Goal: Task Accomplishment & Management: Use online tool/utility

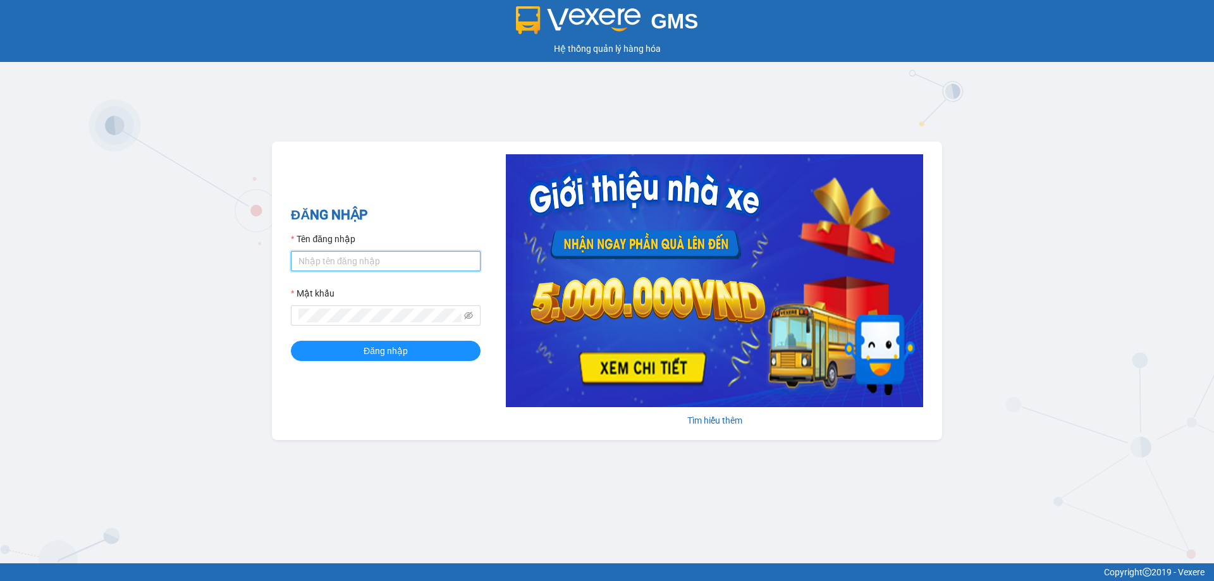
click at [385, 265] on input "Tên đăng nhập" at bounding box center [386, 261] width 190 height 20
type input "ltnanh.vananh"
click at [291, 341] on button "Đăng nhập" at bounding box center [386, 351] width 190 height 20
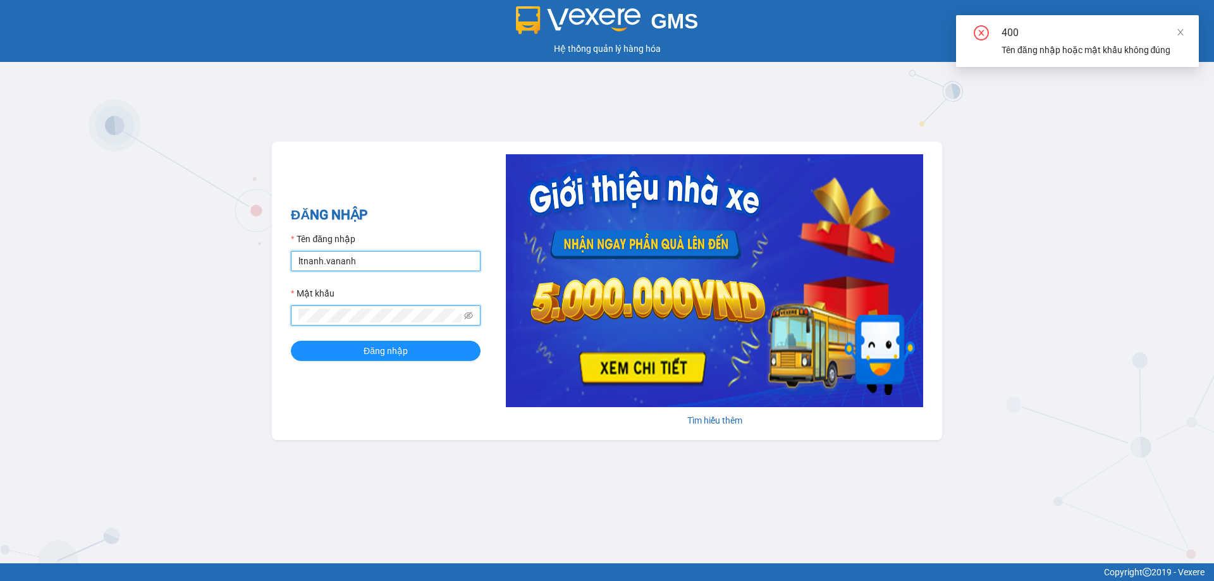
drag, startPoint x: 296, startPoint y: 257, endPoint x: 313, endPoint y: 258, distance: 16.4
click at [301, 258] on input "ltnanh.vananh" at bounding box center [386, 261] width 190 height 20
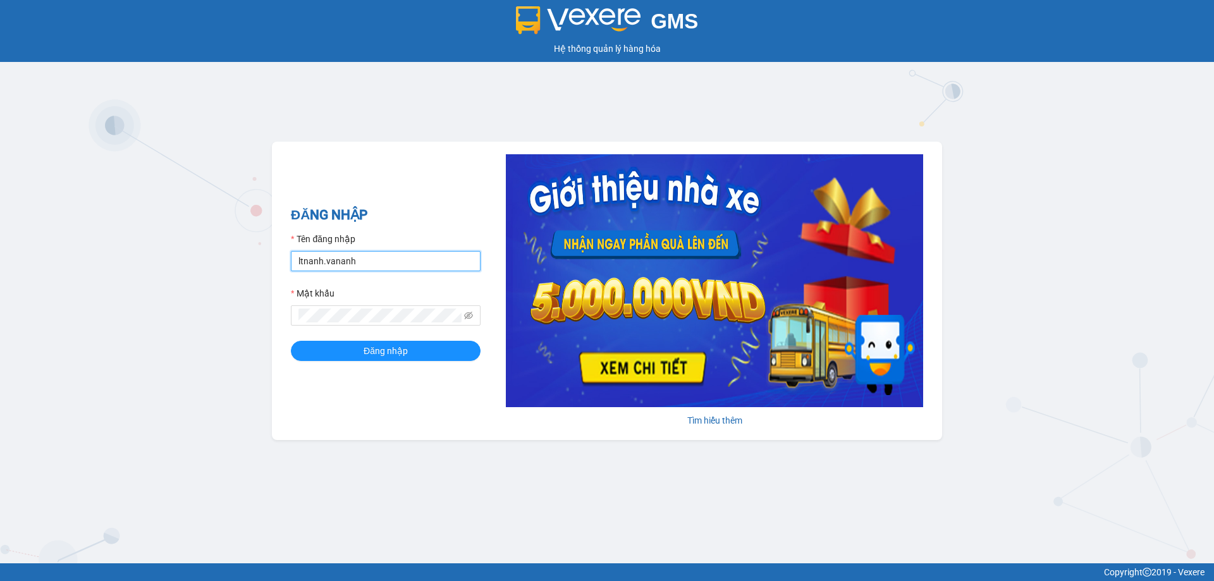
click at [449, 259] on input "ltnanh.vananh" at bounding box center [386, 261] width 190 height 20
click at [466, 316] on icon "eye-invisible" at bounding box center [468, 315] width 9 height 9
click at [291, 341] on button "Đăng nhập" at bounding box center [386, 351] width 190 height 20
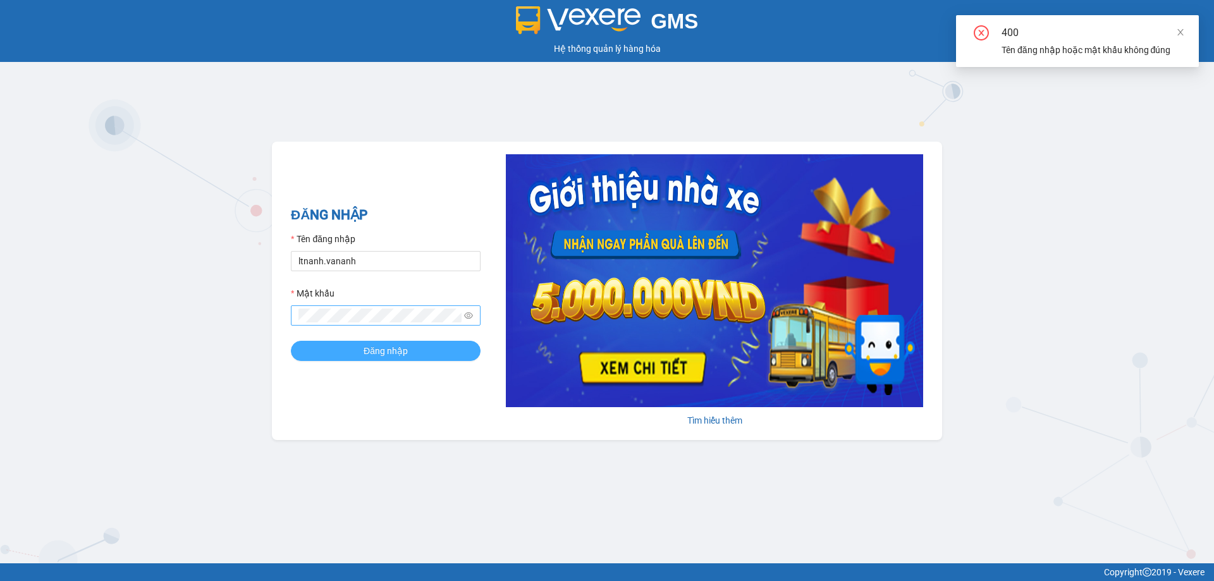
click at [406, 348] on span "Đăng nhập" at bounding box center [385, 351] width 44 height 14
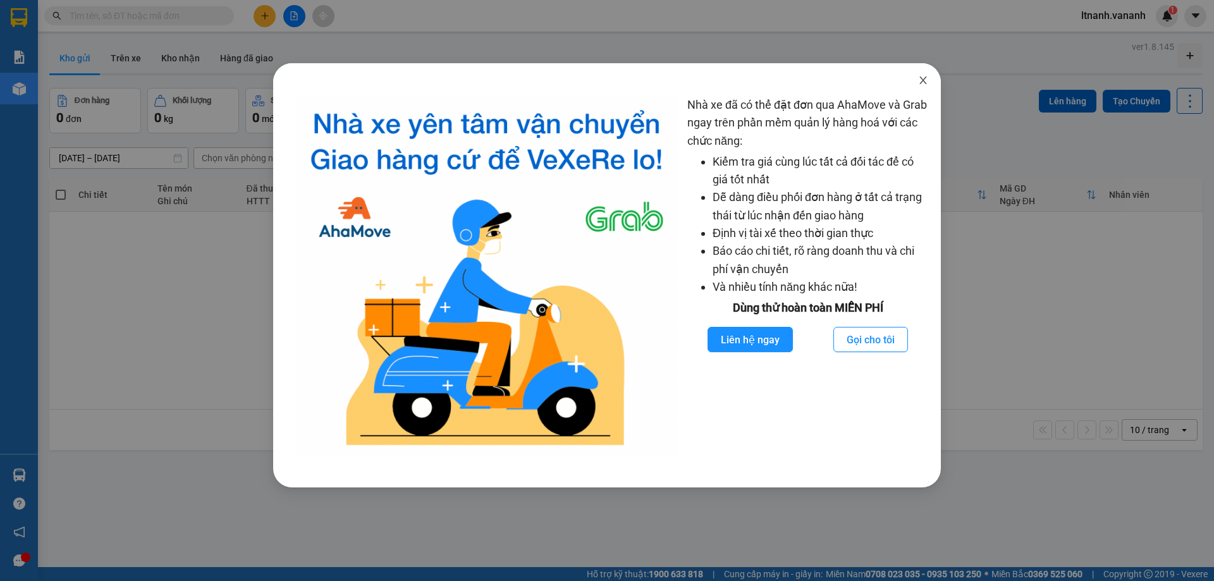
click at [924, 82] on icon "close" at bounding box center [922, 80] width 7 height 8
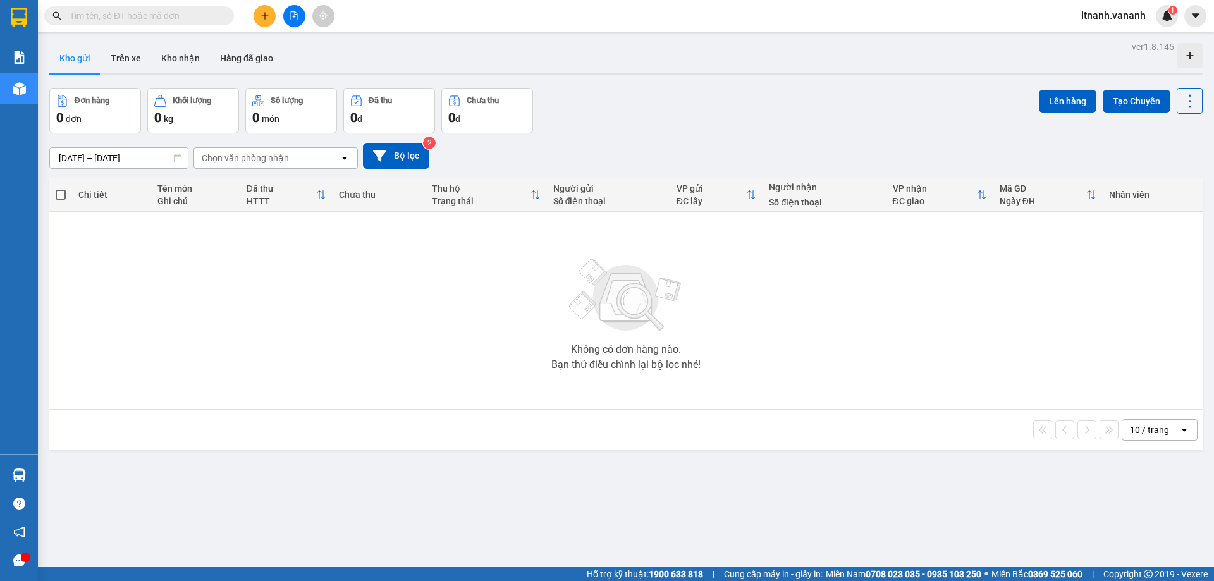
click at [108, 163] on div "ver 1.8.145 Kho gửi Trên xe Kho nhận Hàng đã giao Đơn hàng 0 đơn Khối lượng 0 k…" at bounding box center [625, 328] width 1163 height 581
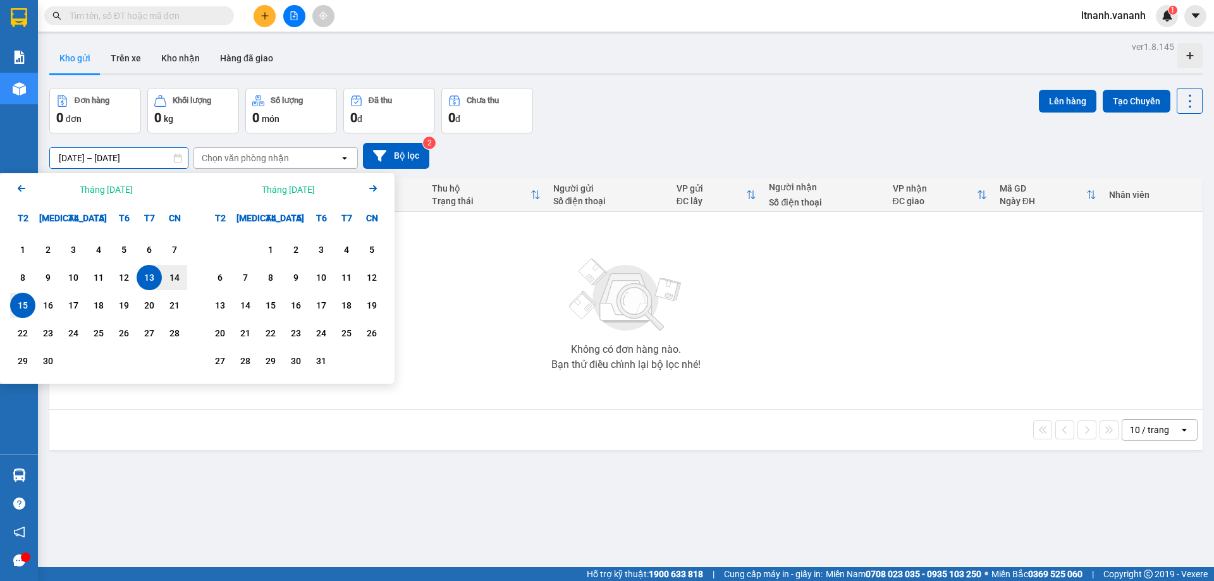
click at [614, 82] on div "ver 1.8.145 Kho gửi Trên xe Kho nhận Hàng đã giao Đơn hàng 0 đơn Khối lượng 0 k…" at bounding box center [625, 328] width 1163 height 581
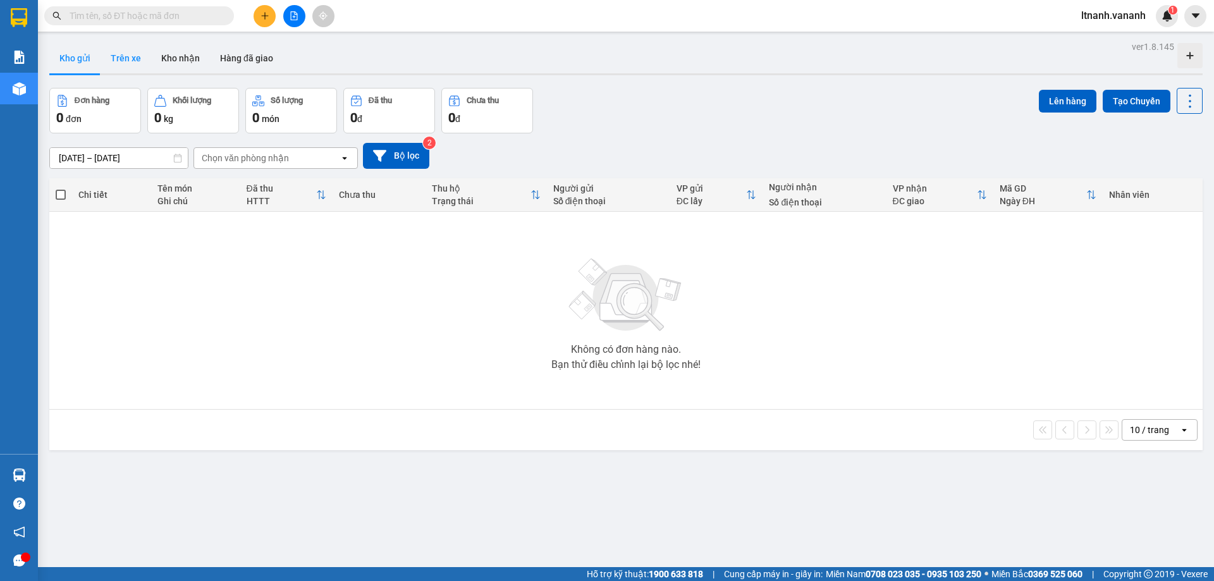
click at [129, 56] on button "Trên xe" at bounding box center [125, 58] width 51 height 30
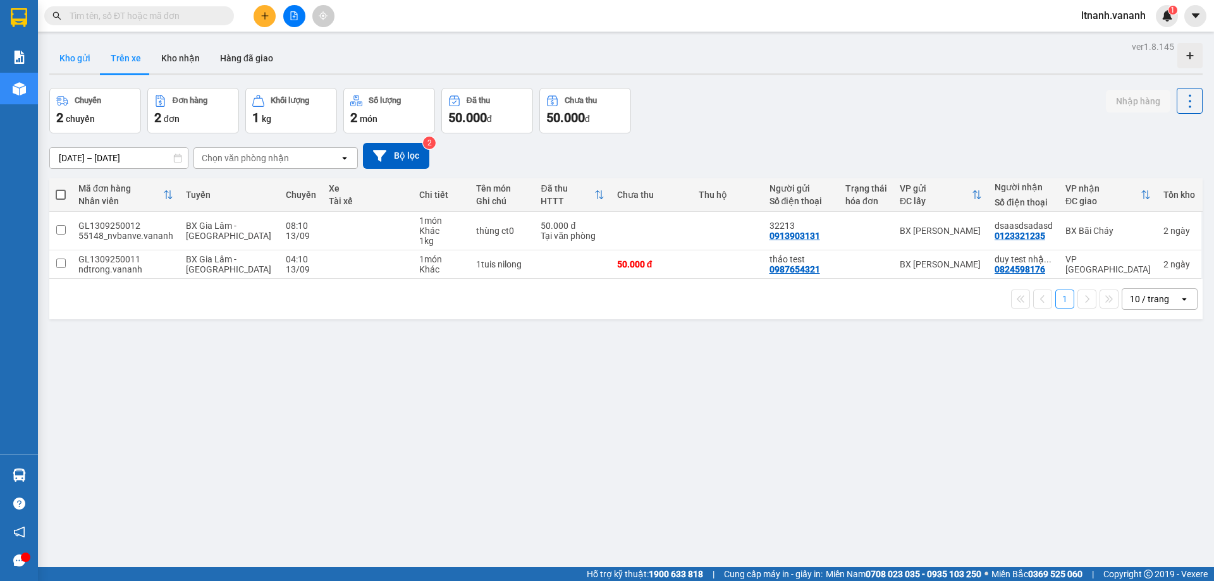
click at [66, 64] on button "Kho gửi" at bounding box center [74, 58] width 51 height 30
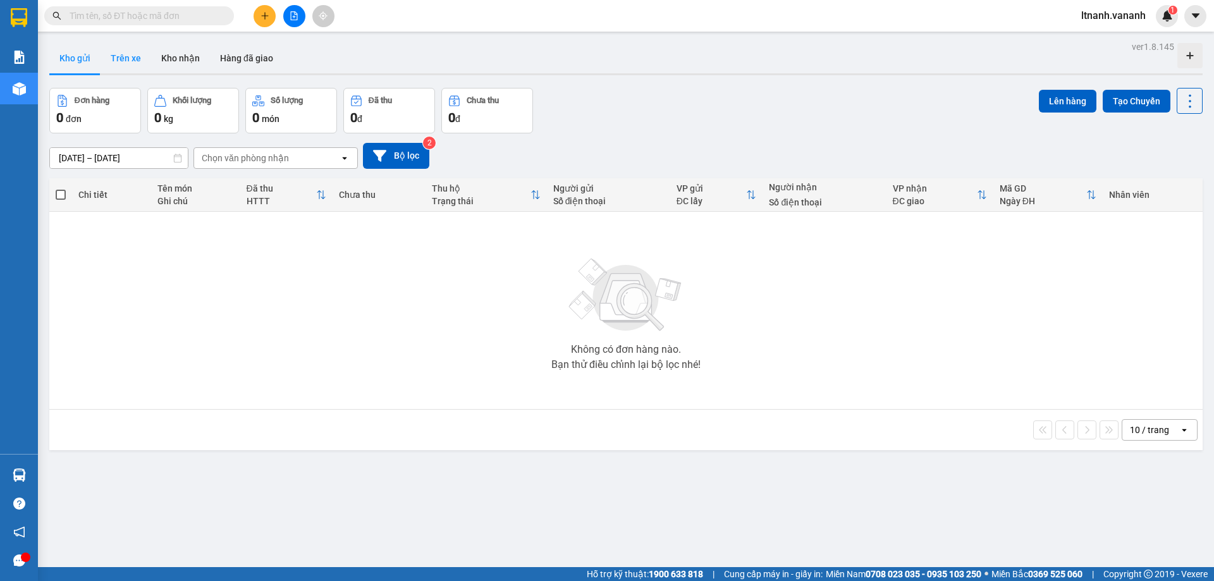
click at [122, 58] on button "Trên xe" at bounding box center [125, 58] width 51 height 30
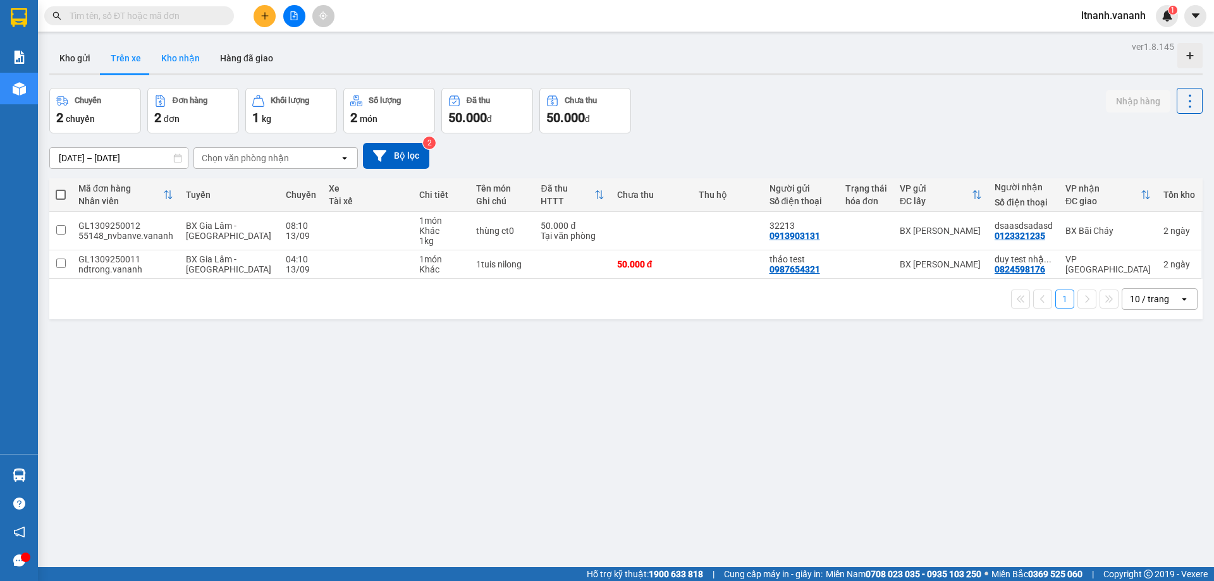
click at [162, 62] on button "Kho nhận" at bounding box center [180, 58] width 59 height 30
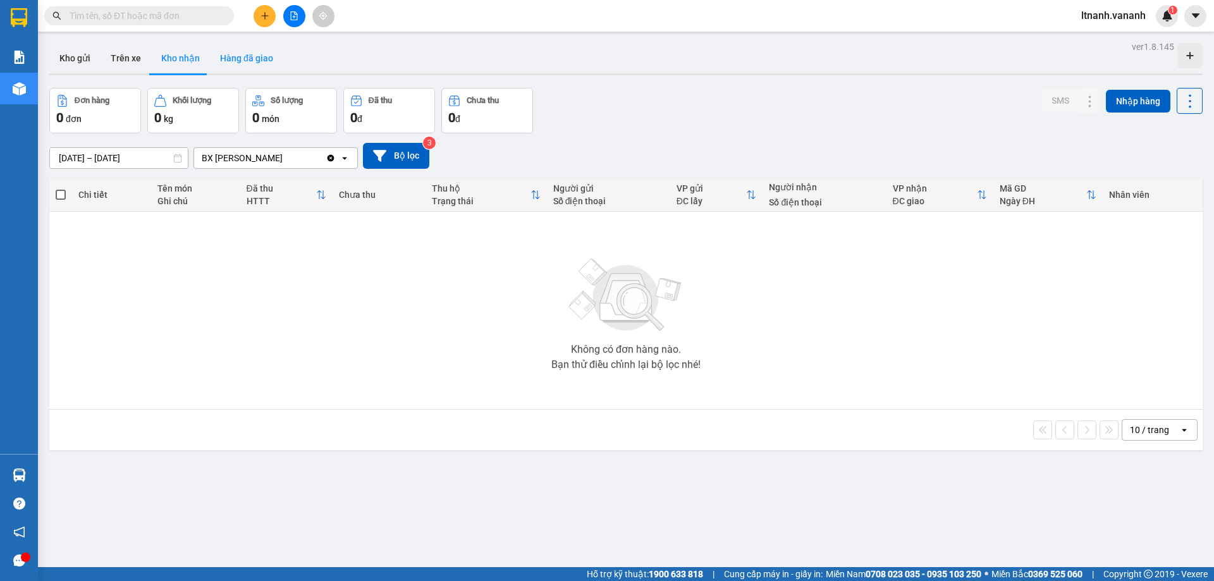
click at [240, 66] on button "Hàng đã giao" at bounding box center [246, 58] width 73 height 30
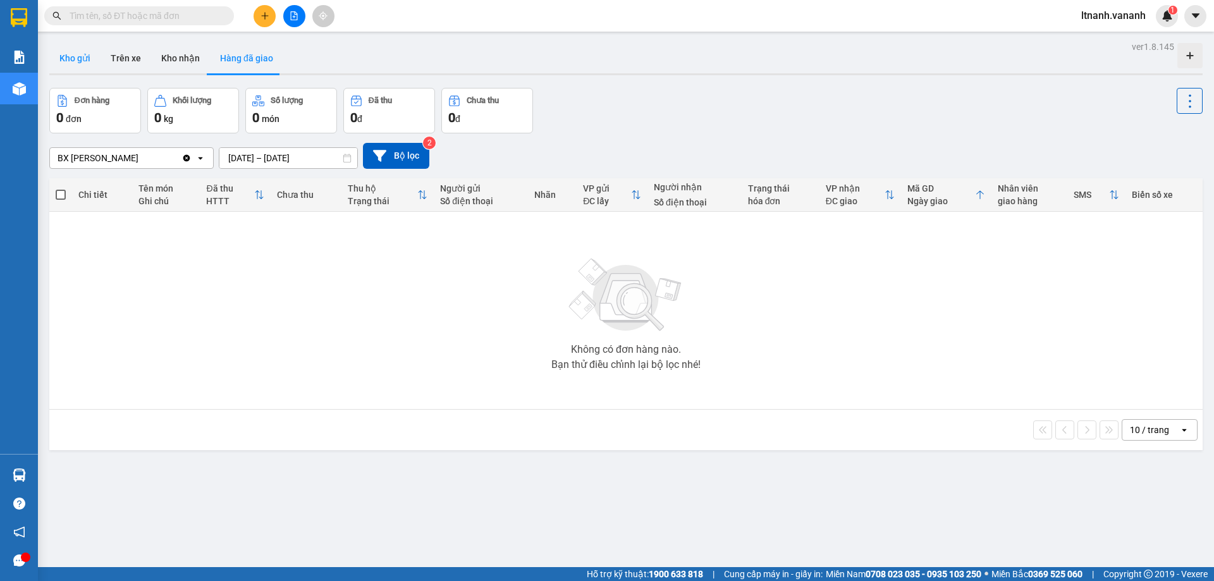
click at [70, 61] on button "Kho gửi" at bounding box center [74, 58] width 51 height 30
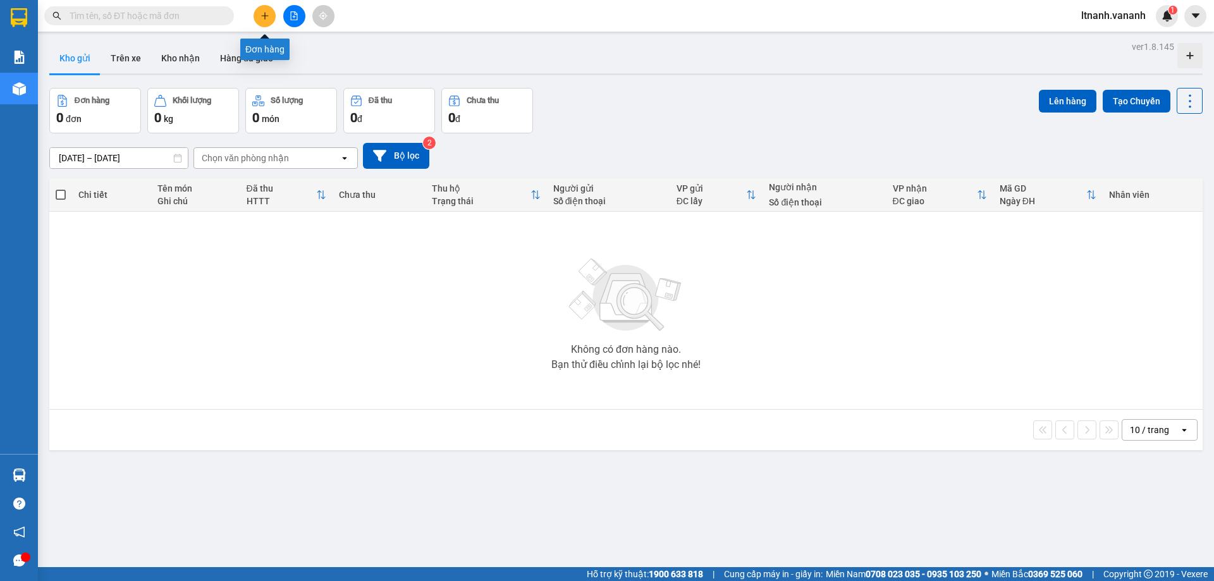
click at [262, 16] on icon "plus" at bounding box center [264, 15] width 9 height 9
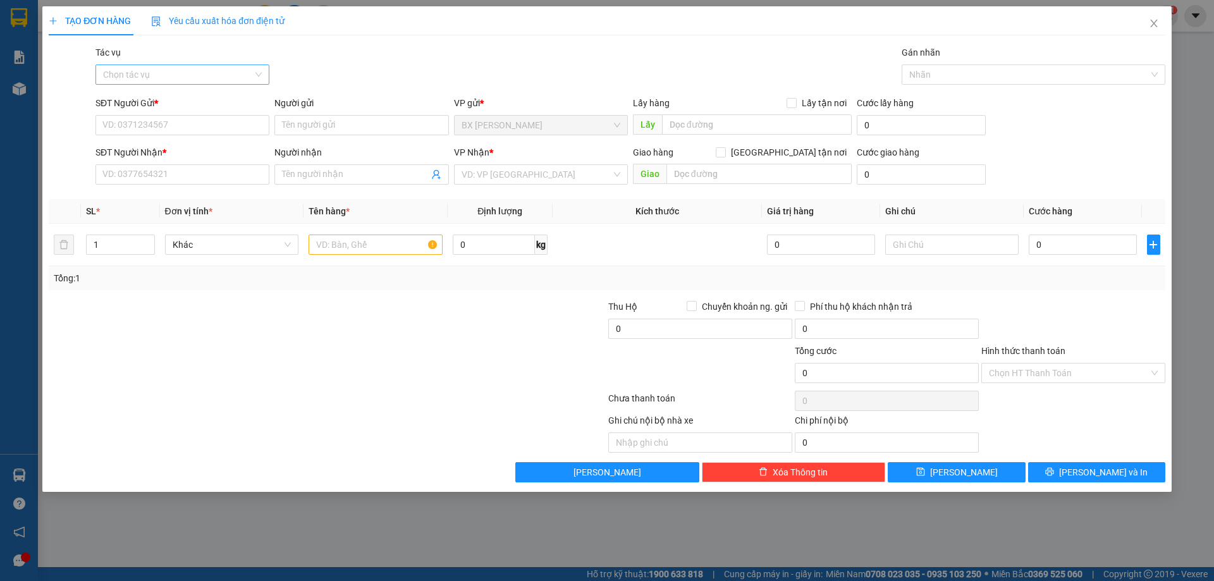
click at [228, 71] on input "Tác vụ" at bounding box center [178, 74] width 150 height 19
click at [171, 104] on div "Nhập hàng lên xe" at bounding box center [182, 100] width 159 height 14
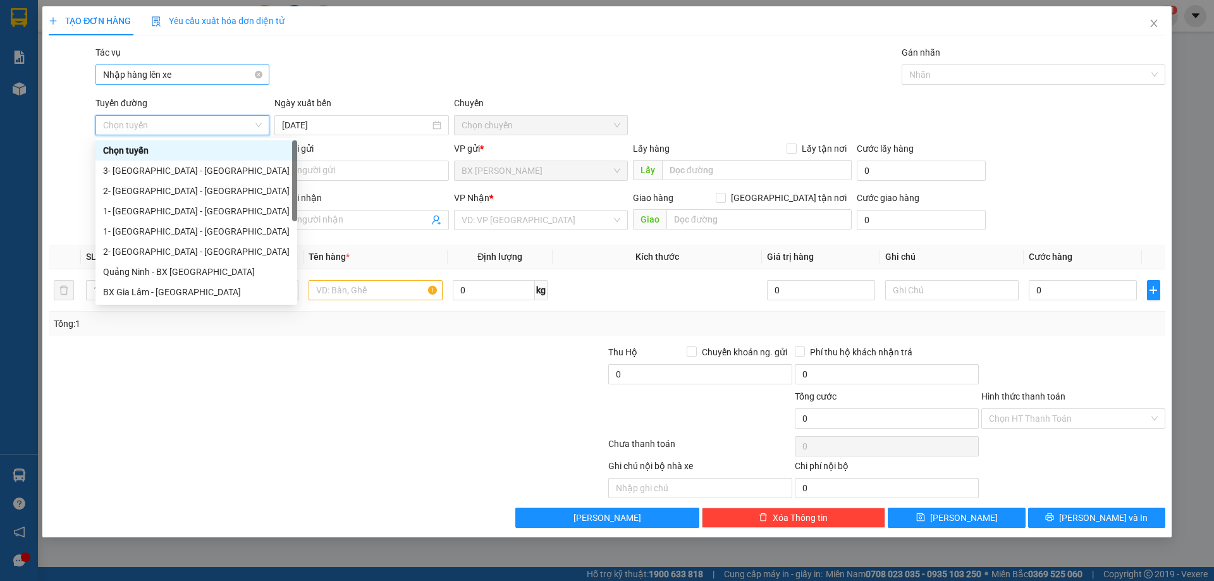
click at [197, 82] on span "Nhập hàng lên xe" at bounding box center [182, 74] width 159 height 19
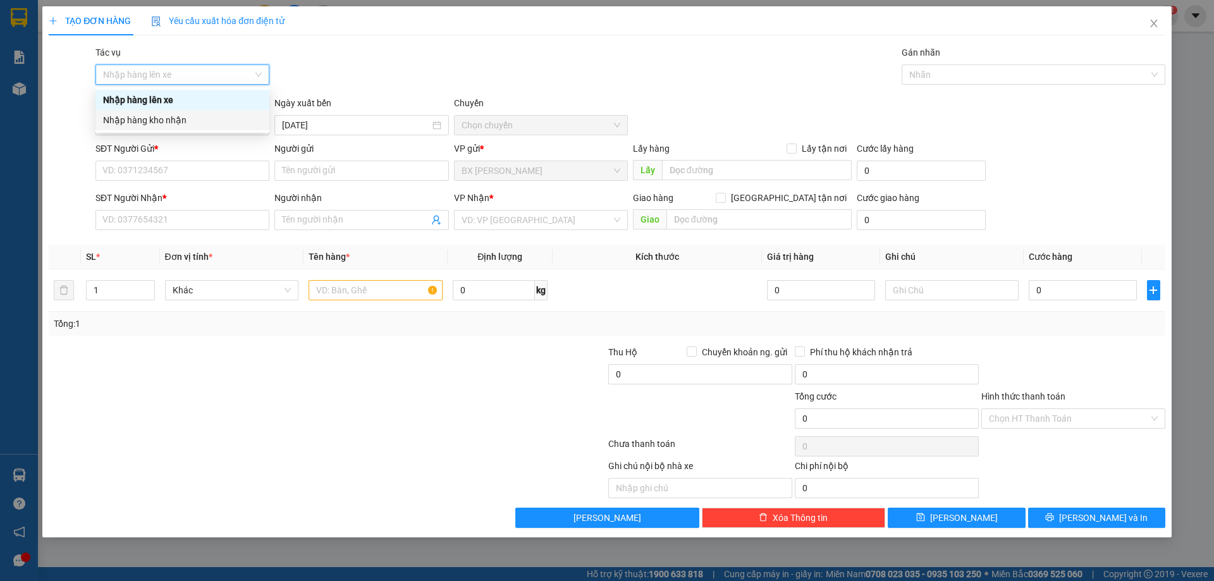
click at [203, 123] on div "Nhập hàng kho nhận" at bounding box center [182, 120] width 159 height 14
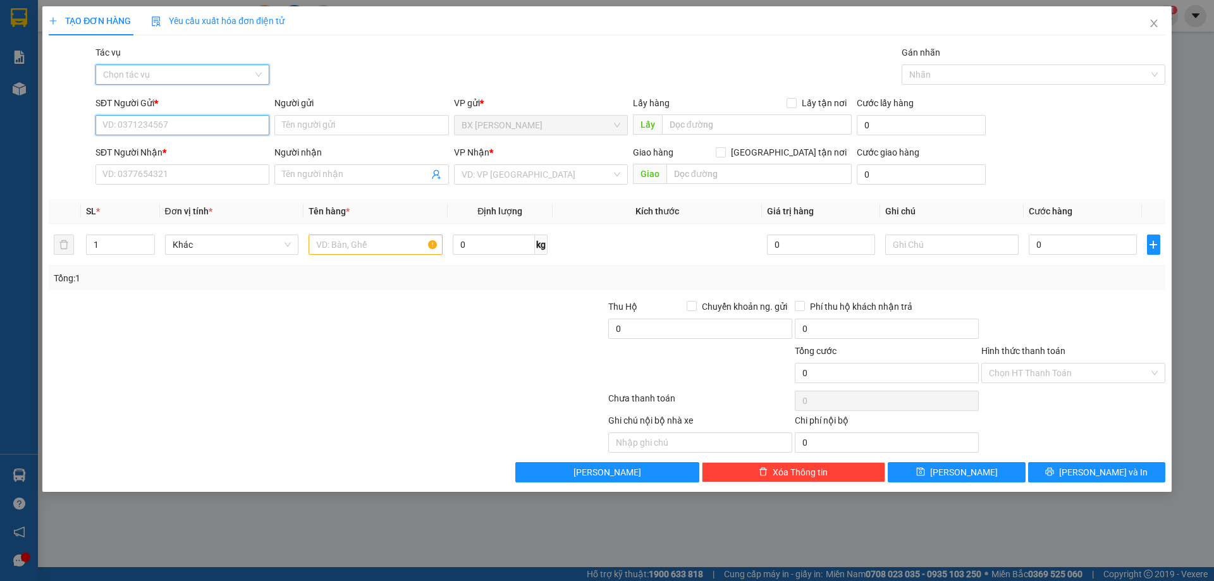
click at [205, 125] on input "SĐT Người Gửi *" at bounding box center [182, 125] width 174 height 20
click at [178, 126] on input "SĐT Người Gửi *" at bounding box center [182, 125] width 174 height 20
drag, startPoint x: 207, startPoint y: 131, endPoint x: 212, endPoint y: 125, distance: 8.1
click at [209, 128] on input "SĐT Người Gửi *" at bounding box center [182, 125] width 174 height 20
click at [212, 125] on input "SĐT Người Gửi *" at bounding box center [182, 125] width 174 height 20
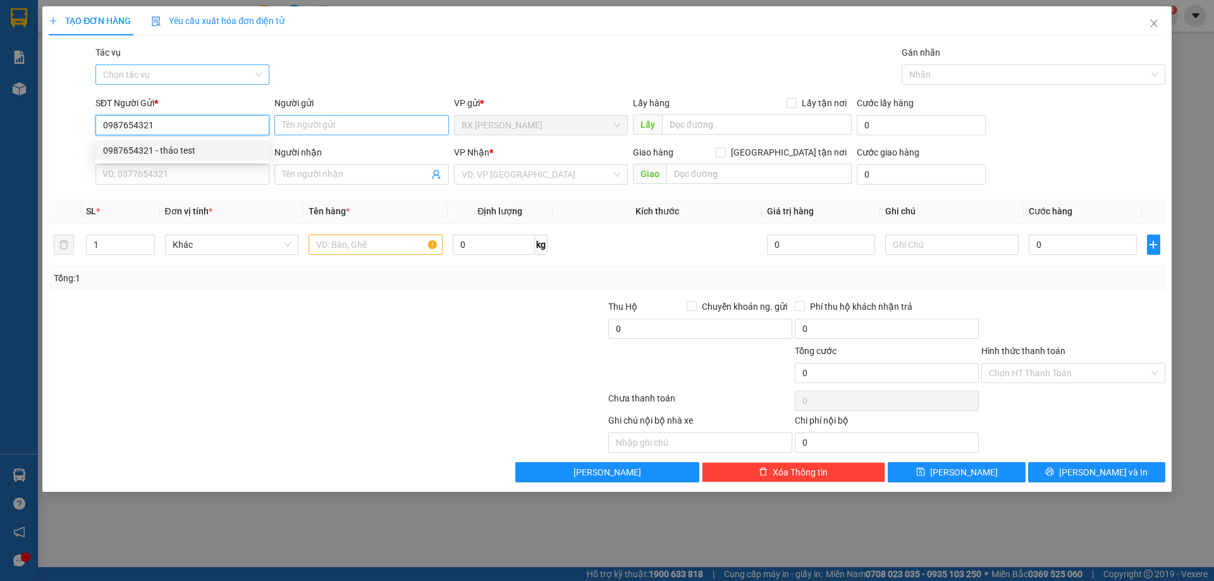
type input "0987654321"
drag, startPoint x: 332, startPoint y: 126, endPoint x: 216, endPoint y: 138, distance: 116.9
click at [217, 139] on div "SĐT Người Gửi * 0987654321 Người gửi Tên người gửi VP gửi * BX Gia Lâm Lấy hàng…" at bounding box center [630, 118] width 1075 height 44
click at [217, 121] on input "0987654321" at bounding box center [182, 125] width 174 height 20
click at [178, 154] on div "0987654321 - thảo test" at bounding box center [182, 150] width 159 height 14
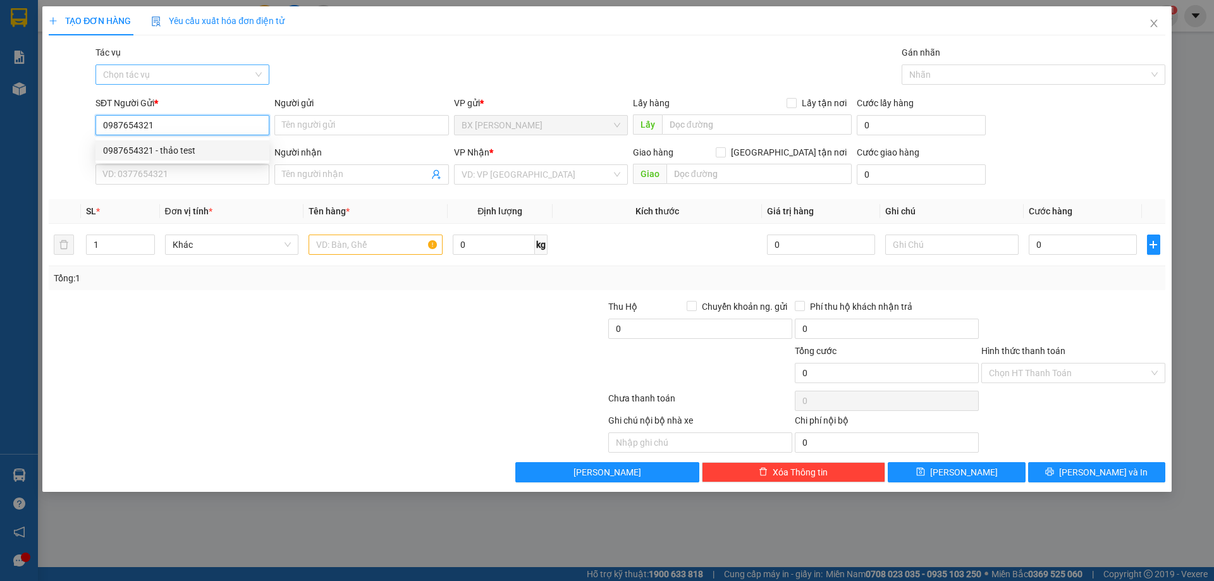
type input "thảo test"
type input "0824598176"
type input "duy test nhận hàng"
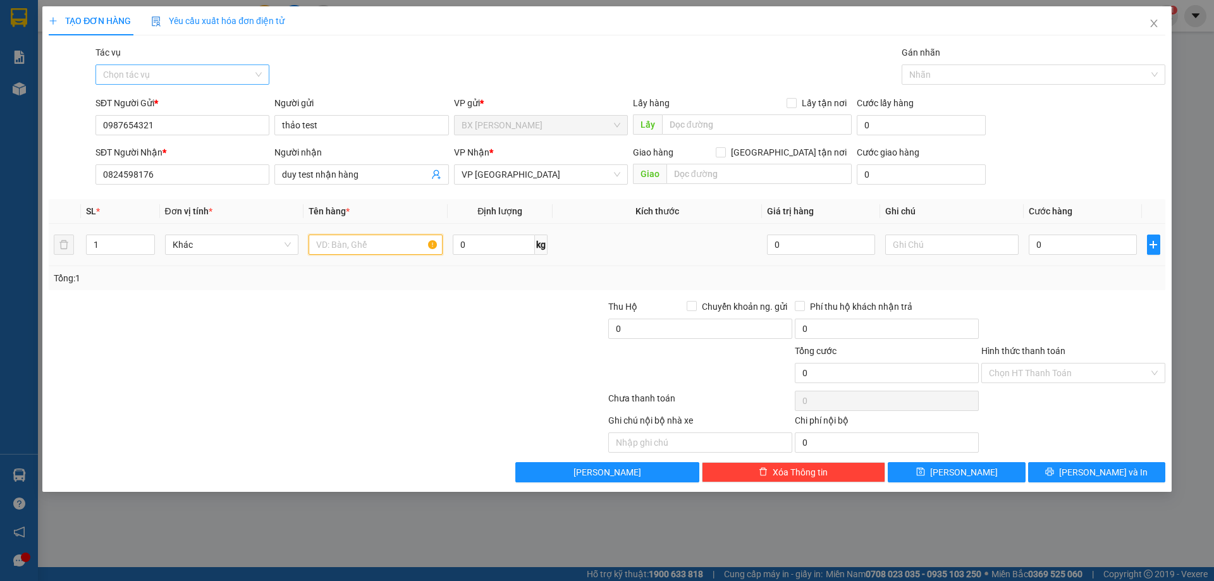
click at [364, 252] on input "text" at bounding box center [375, 244] width 134 height 20
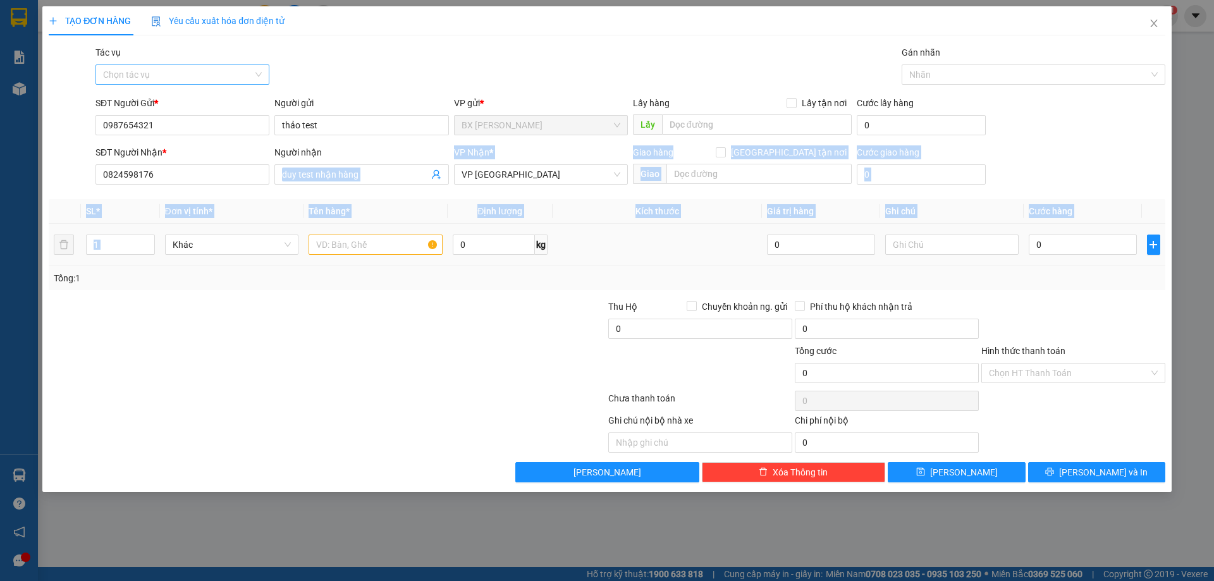
drag, startPoint x: 429, startPoint y: 247, endPoint x: 419, endPoint y: 239, distance: 12.6
click at [427, 247] on div "Transit Pickup Surcharge Ids Transit Deliver Surcharge Ids Transit Deliver Surc…" at bounding box center [607, 264] width 1116 height 437
click at [386, 216] on th "Tên hàng *" at bounding box center [375, 211] width 144 height 25
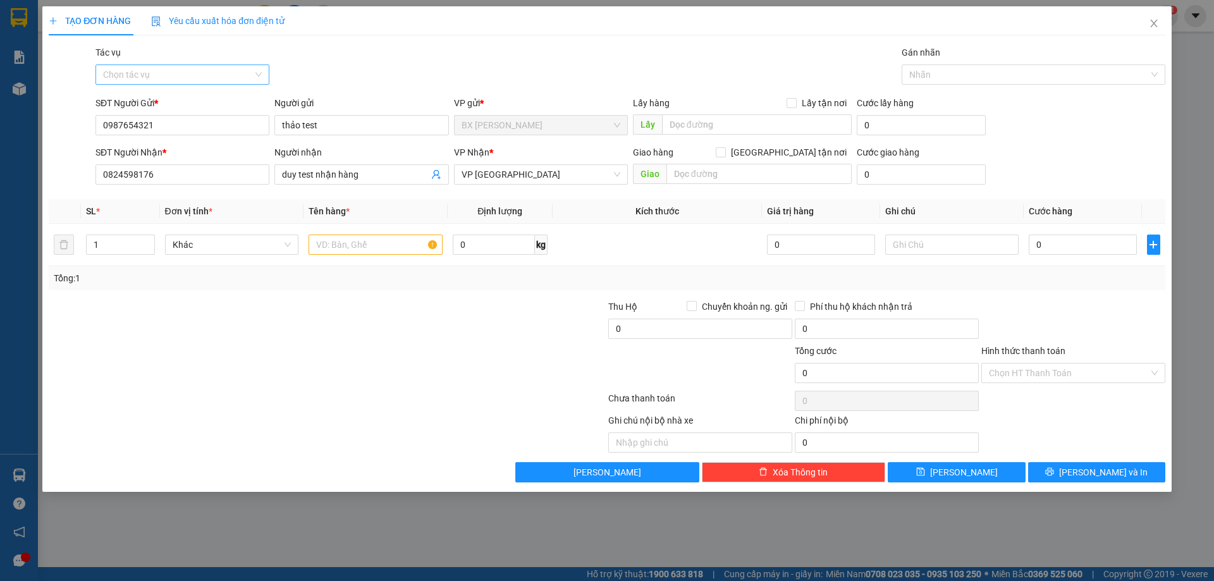
click at [513, 78] on div "Tác vụ Chọn tác vụ Gán nhãn Nhãn" at bounding box center [630, 68] width 1075 height 44
click at [371, 247] on input "text" at bounding box center [375, 244] width 134 height 20
click at [1064, 247] on input "0" at bounding box center [1081, 244] width 107 height 20
type input "5"
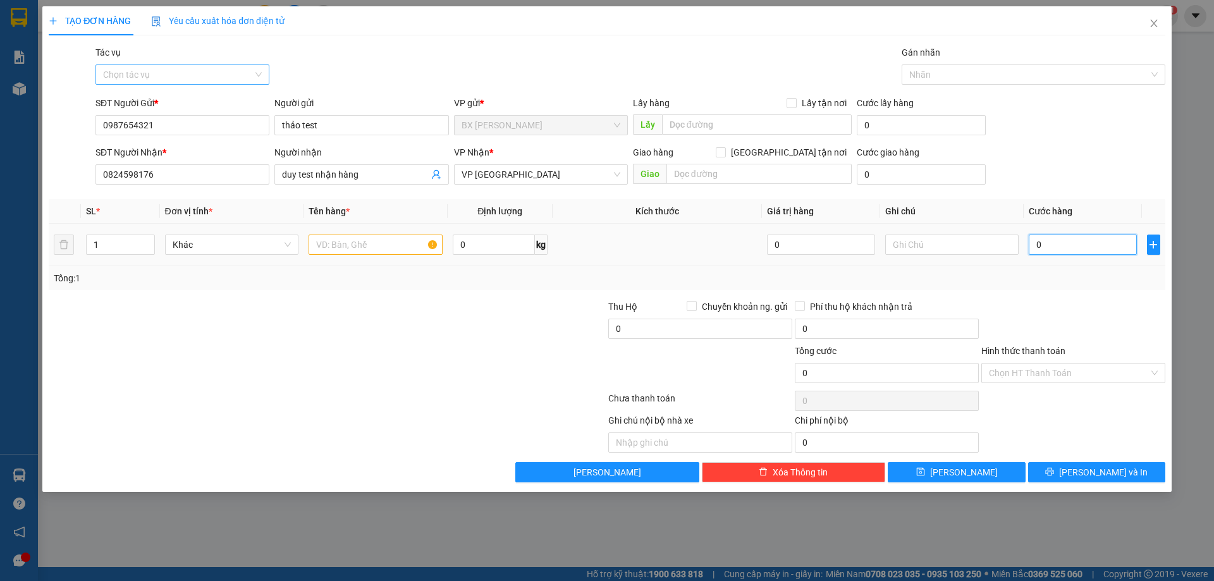
type input "5"
type input "50"
type input "50.000"
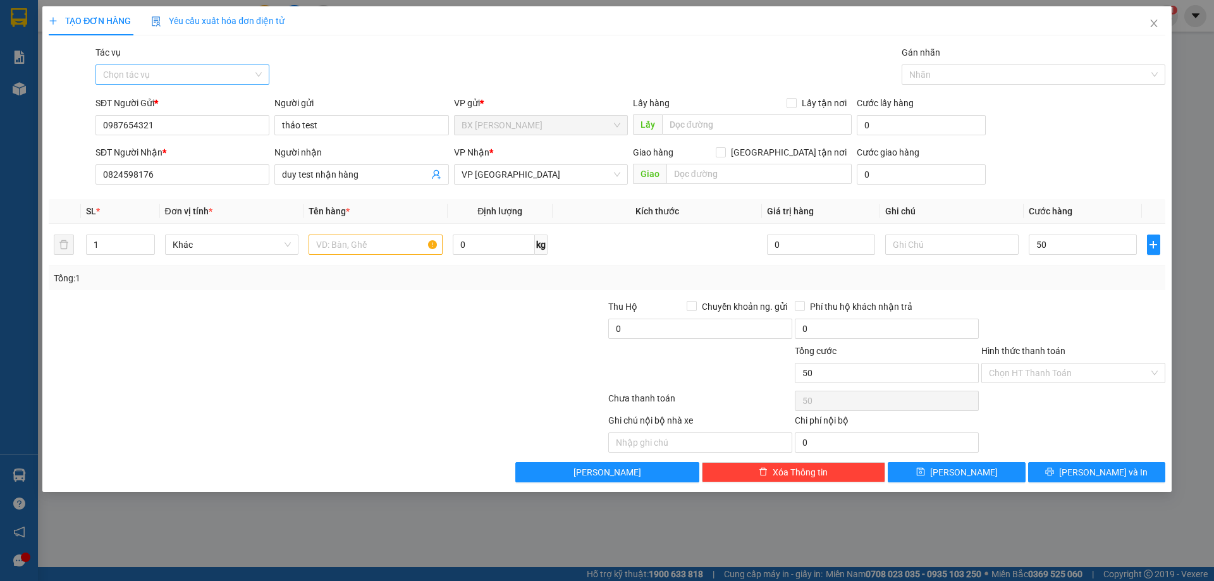
type input "50.000"
click at [1073, 184] on div "SĐT Người Nhận * 0824598176 Người nhận duy test nhận hàng VP Nhận * VP Thanh Hó…" at bounding box center [630, 167] width 1075 height 44
click at [344, 250] on input "text" at bounding box center [375, 244] width 134 height 20
type input "test"
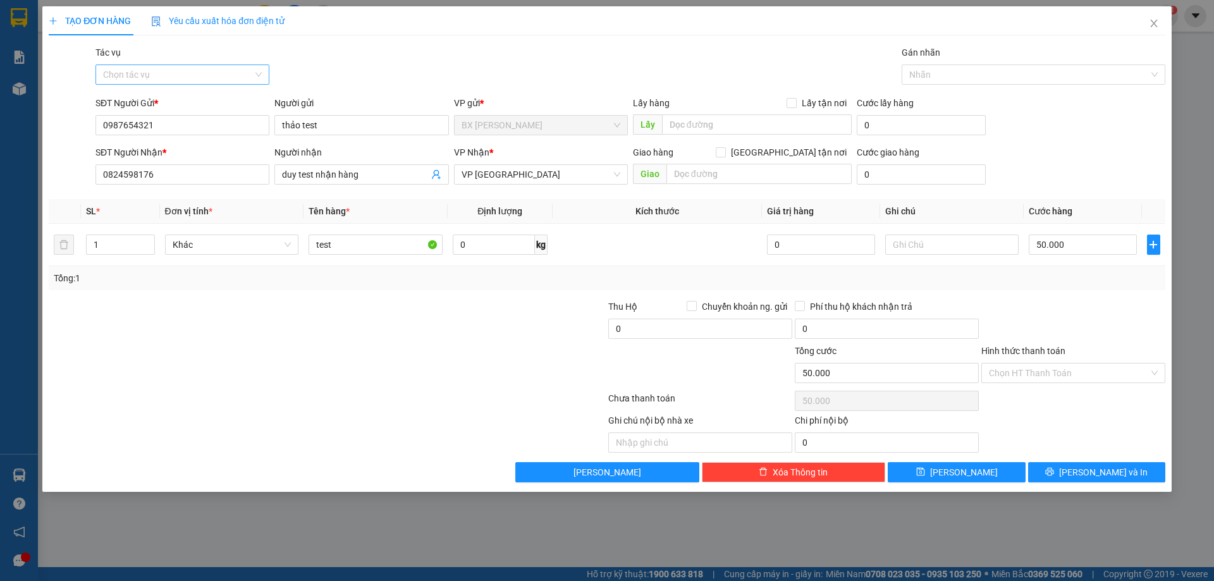
drag, startPoint x: 574, startPoint y: 370, endPoint x: 1213, endPoint y: 374, distance: 639.0
click at [576, 372] on div at bounding box center [513, 366] width 186 height 44
click at [1097, 372] on input "Hình thức thanh toán" at bounding box center [1069, 372] width 160 height 19
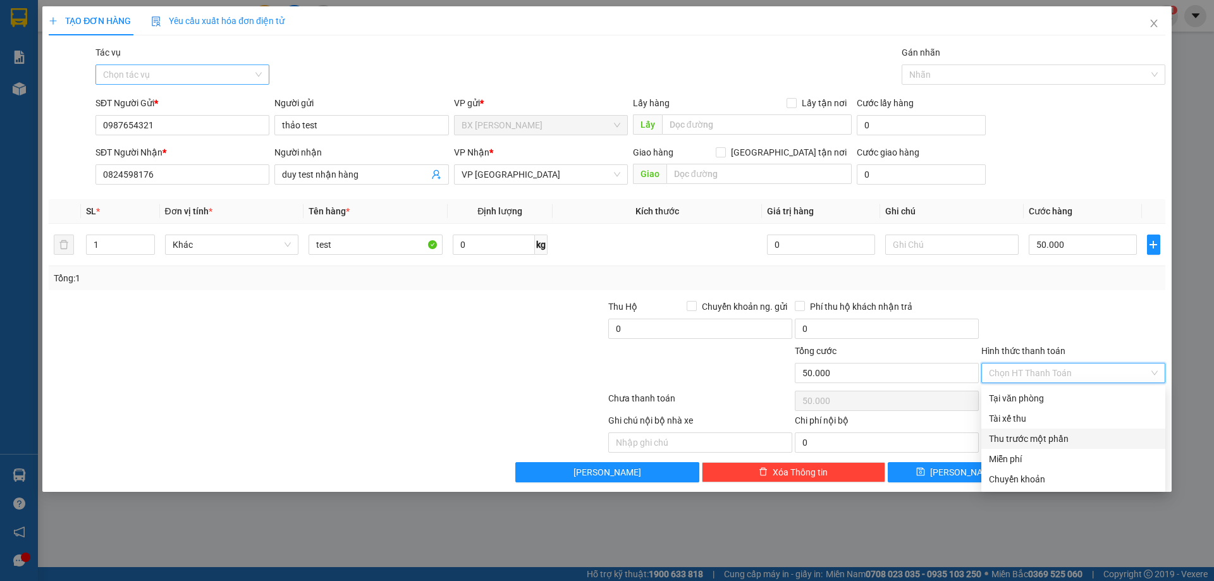
click at [1062, 435] on div "Thu trước một phần" at bounding box center [1073, 439] width 169 height 14
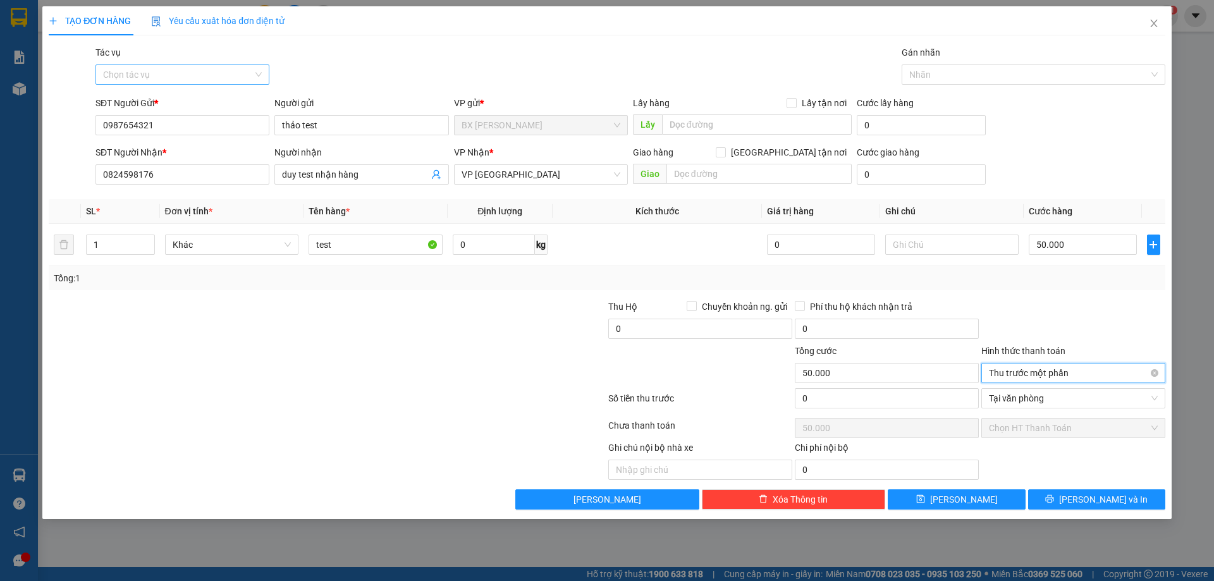
click at [1097, 382] on span "Thu trước một phần" at bounding box center [1073, 372] width 169 height 19
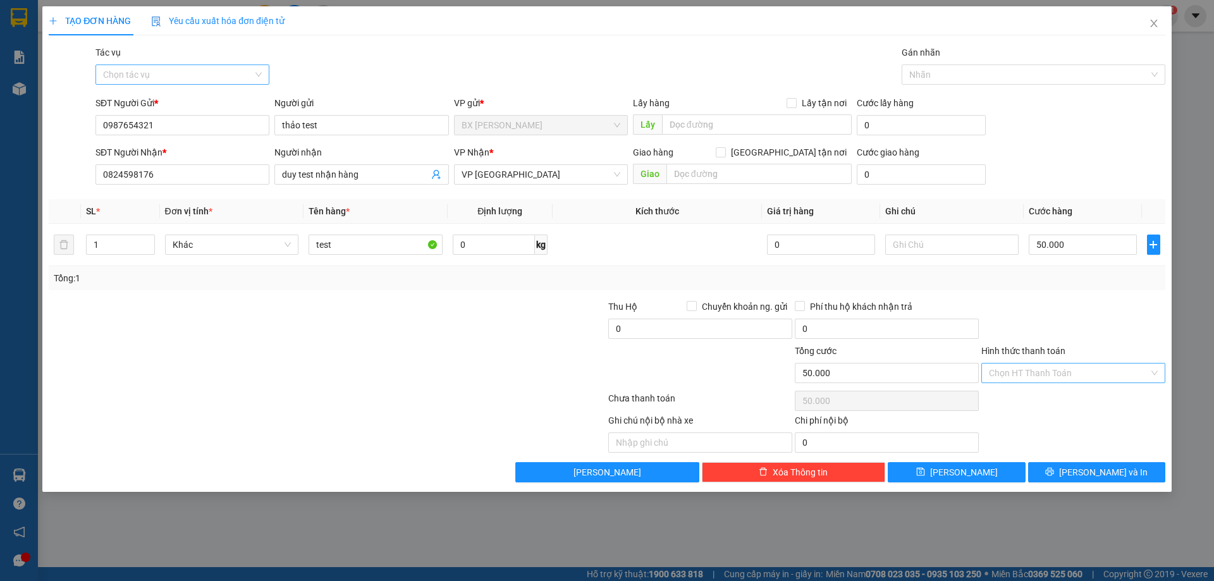
click at [1110, 317] on div at bounding box center [1073, 322] width 186 height 44
click at [1102, 477] on span "[PERSON_NAME] và In" at bounding box center [1103, 472] width 88 height 14
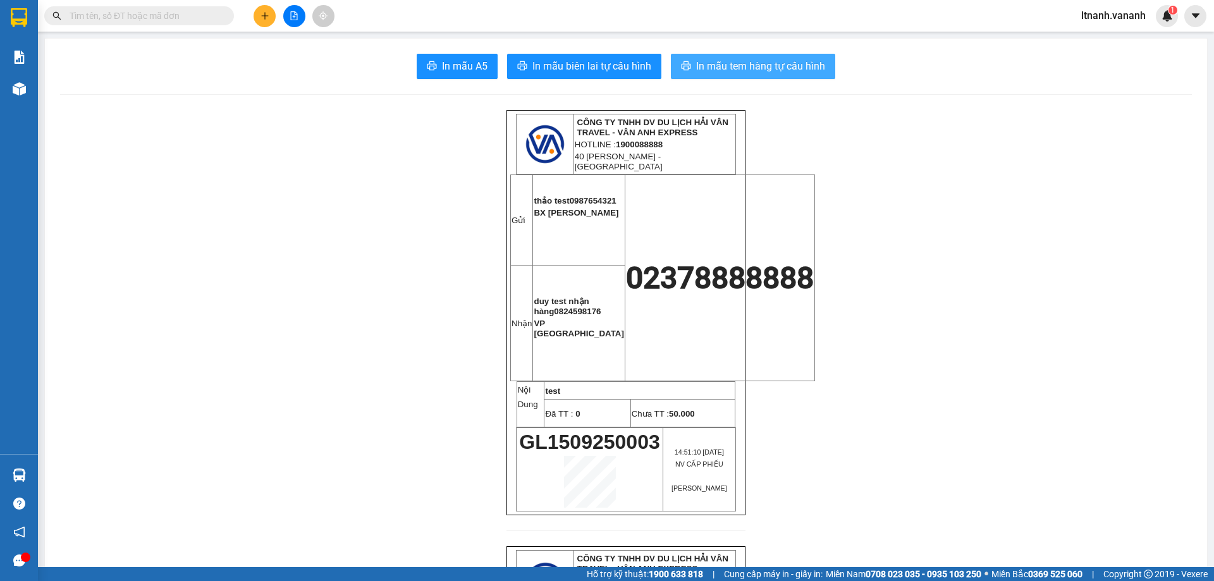
click at [779, 63] on span "In mẫu tem hàng tự cấu hình" at bounding box center [760, 66] width 129 height 16
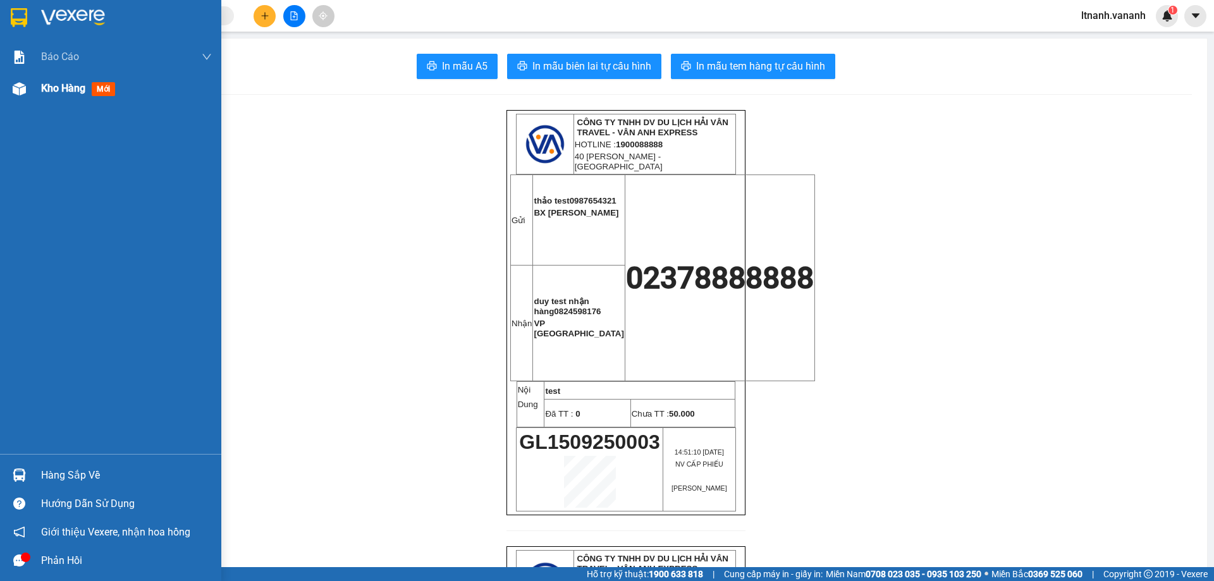
click at [61, 90] on span "Kho hàng" at bounding box center [63, 88] width 44 height 12
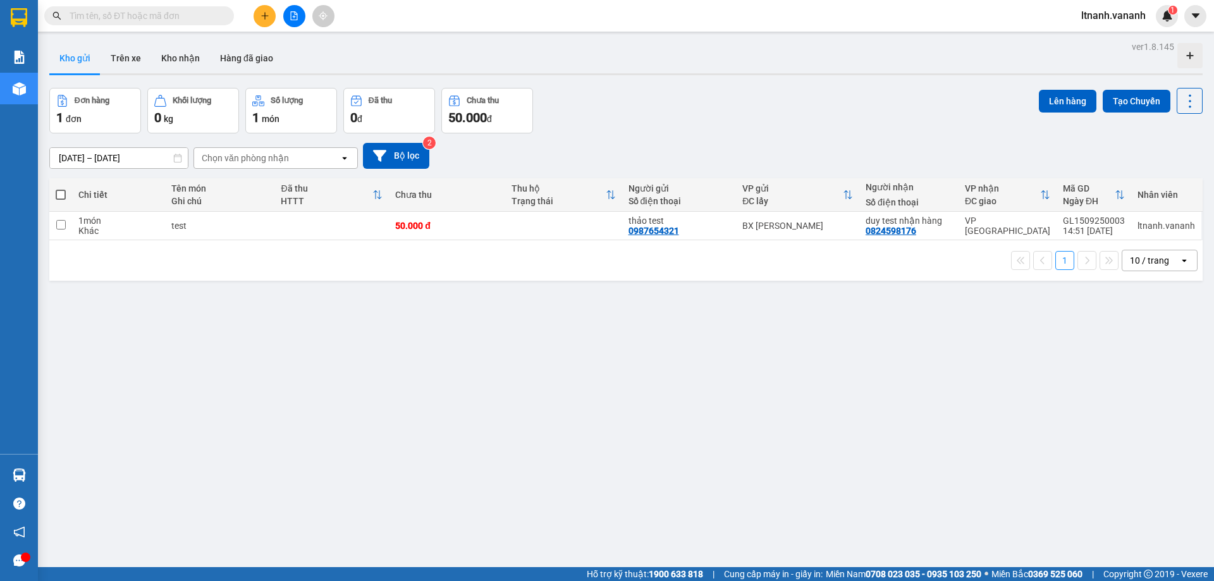
click at [653, 121] on div "Đơn hàng 1 đơn Khối lượng 0 kg Số lượng 1 món Đã thu 0 đ Chưa thu 50.000 đ Lên …" at bounding box center [625, 111] width 1153 height 46
click at [1123, 227] on icon at bounding box center [1127, 225] width 9 height 9
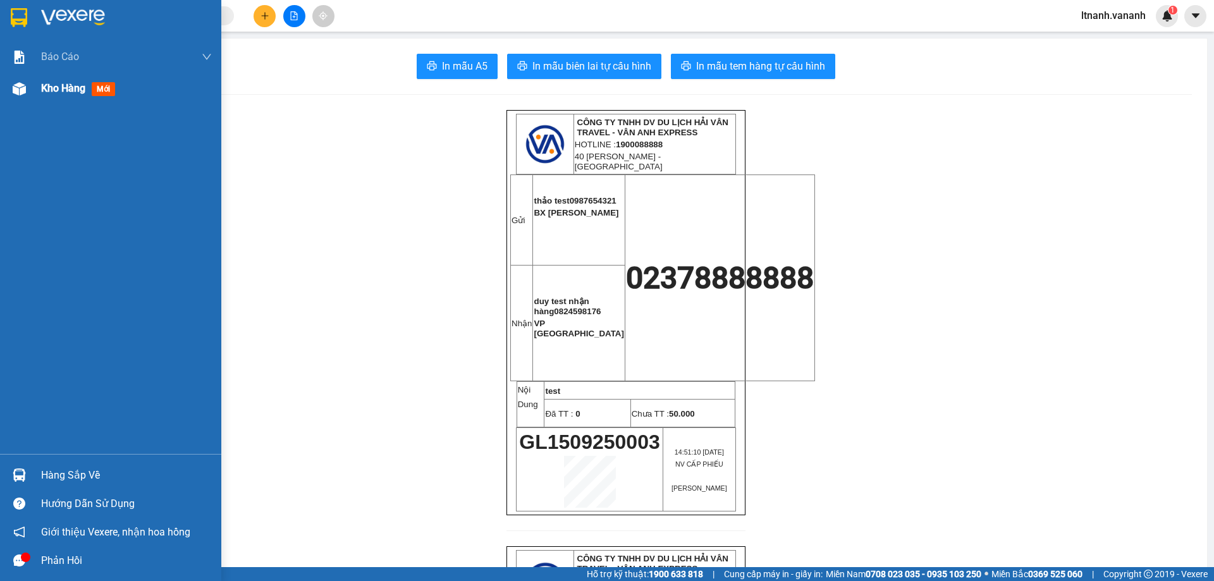
click at [44, 83] on span "Kho hàng" at bounding box center [63, 88] width 44 height 12
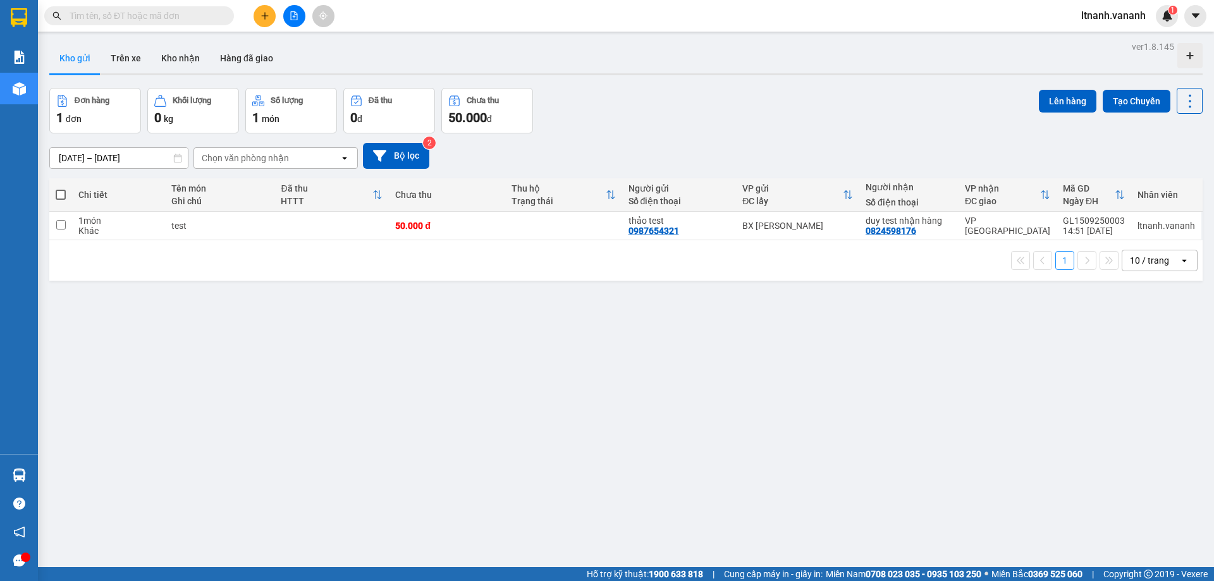
click at [872, 111] on div "Đơn hàng 1 đơn Khối lượng 0 kg Số lượng 1 món Đã thu 0 đ Chưa thu 50.000 đ Lên …" at bounding box center [625, 111] width 1153 height 46
click at [66, 226] on td at bounding box center [60, 226] width 23 height 28
checkbox input "true"
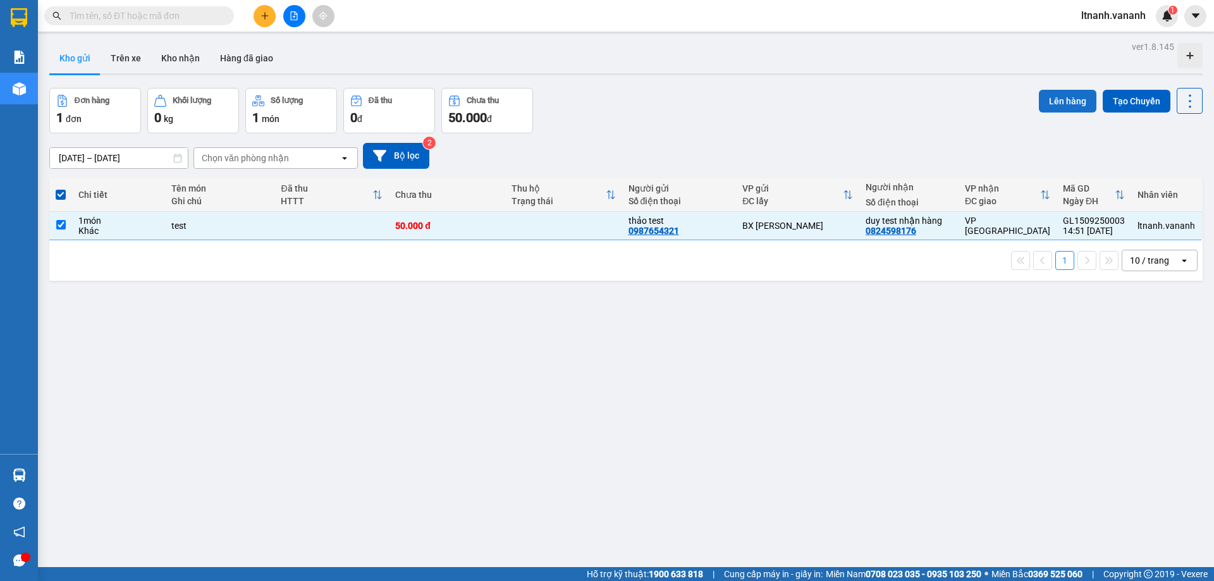
click at [1070, 99] on button "Lên hàng" at bounding box center [1067, 101] width 58 height 23
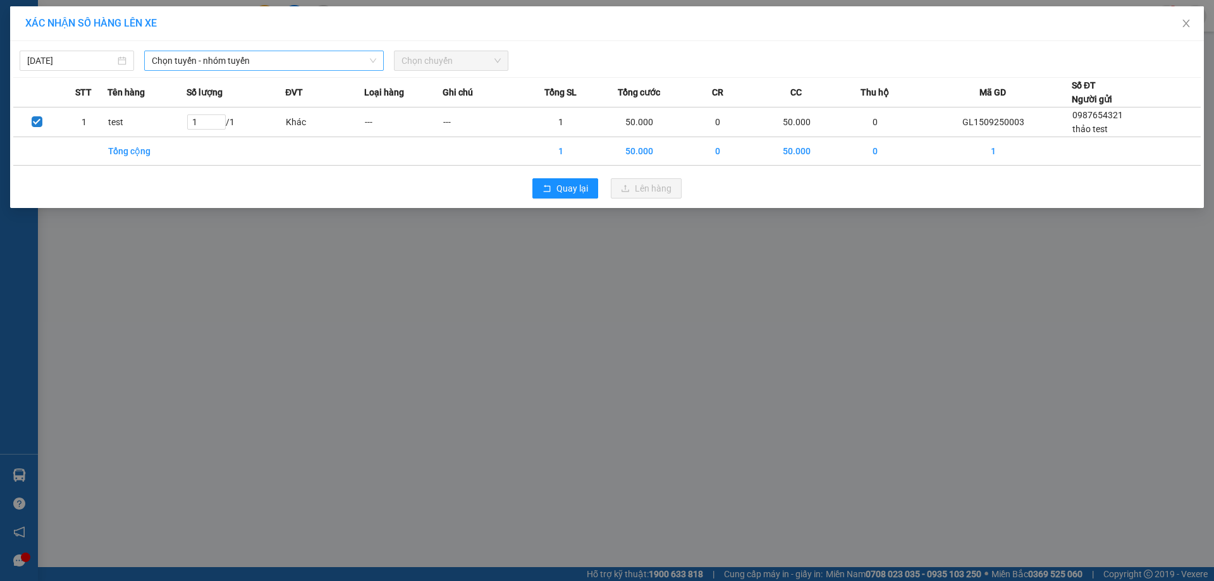
click at [324, 68] on span "Chọn tuyến - nhóm tuyến" at bounding box center [264, 60] width 224 height 19
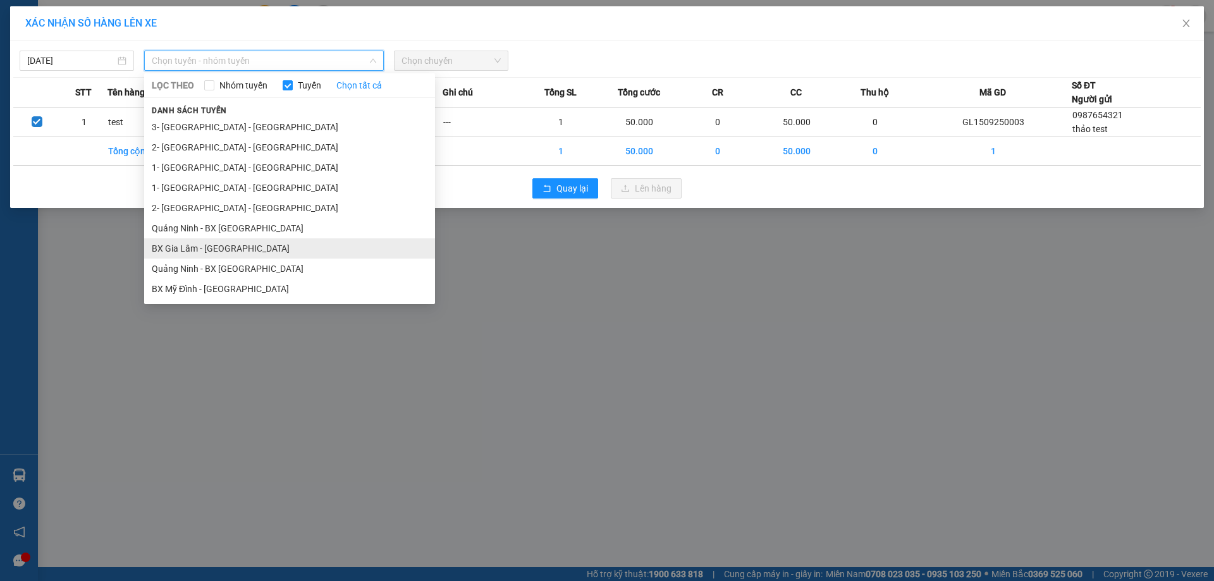
click at [305, 240] on li "BX Gia Lâm - [GEOGRAPHIC_DATA]" at bounding box center [289, 248] width 291 height 20
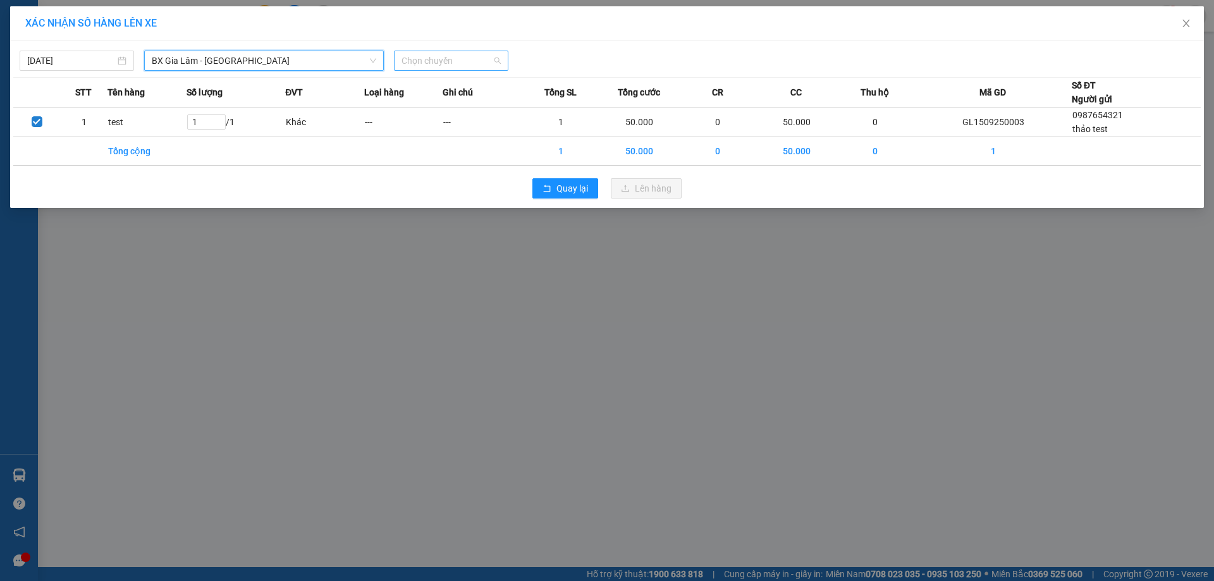
click at [440, 66] on span "Chọn chuyến" at bounding box center [450, 60] width 99 height 19
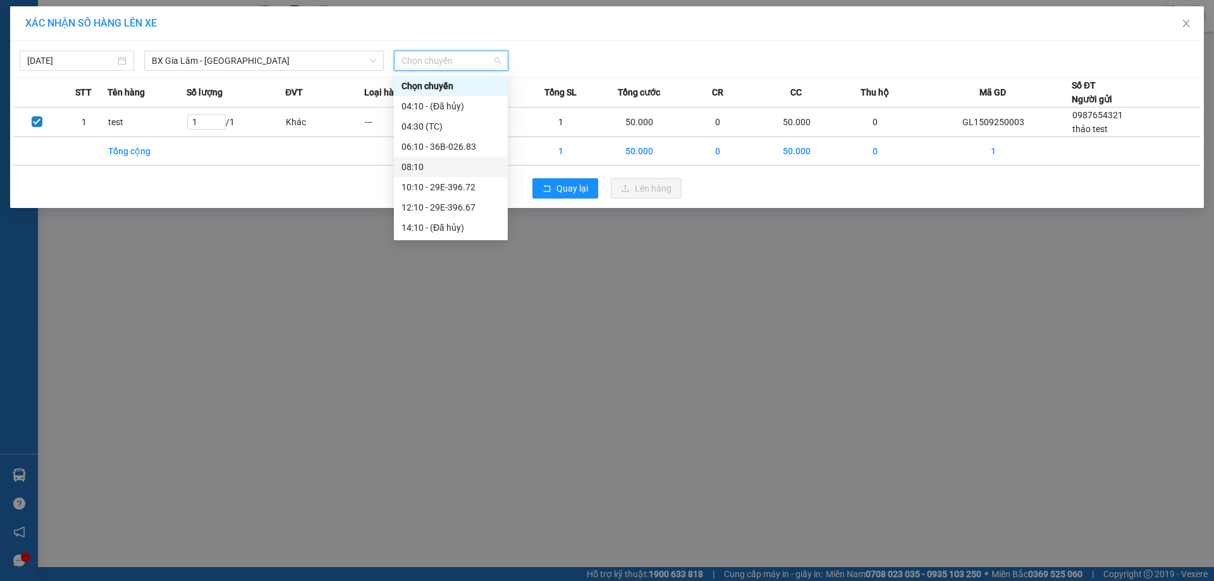
click at [456, 163] on div "08:10" at bounding box center [450, 167] width 99 height 14
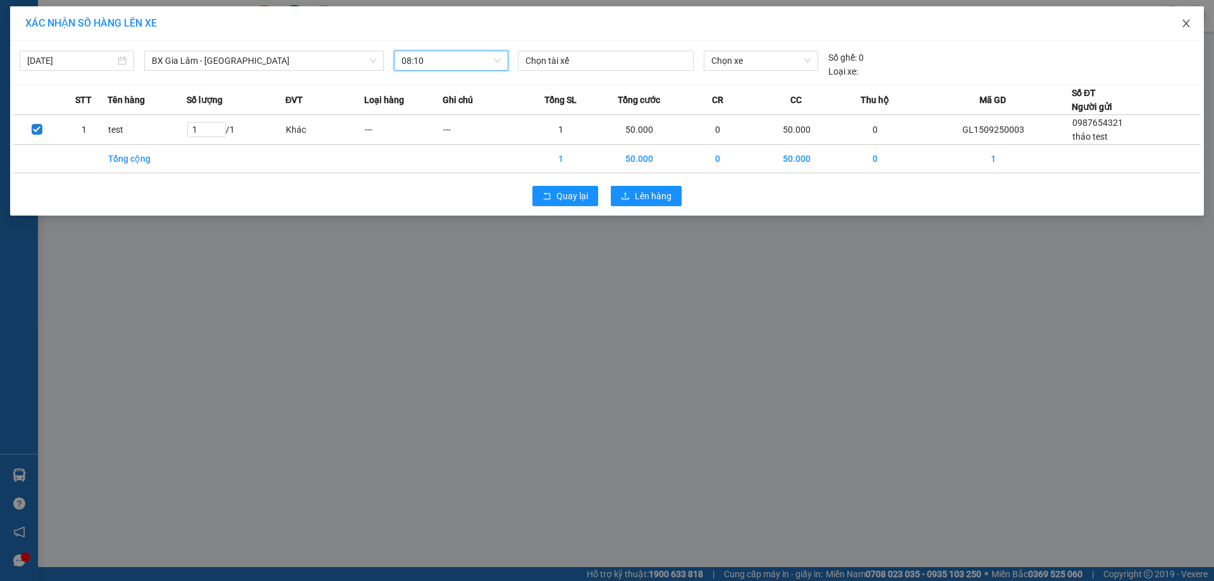
click at [1181, 21] on icon "close" at bounding box center [1186, 23] width 10 height 10
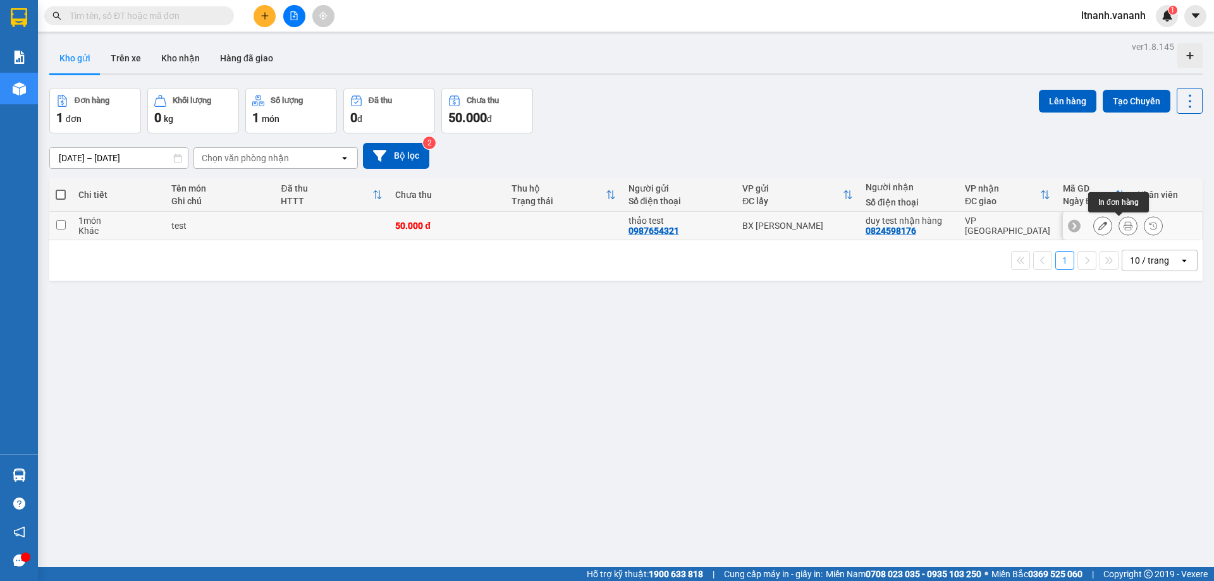
click at [1123, 226] on icon at bounding box center [1127, 225] width 9 height 9
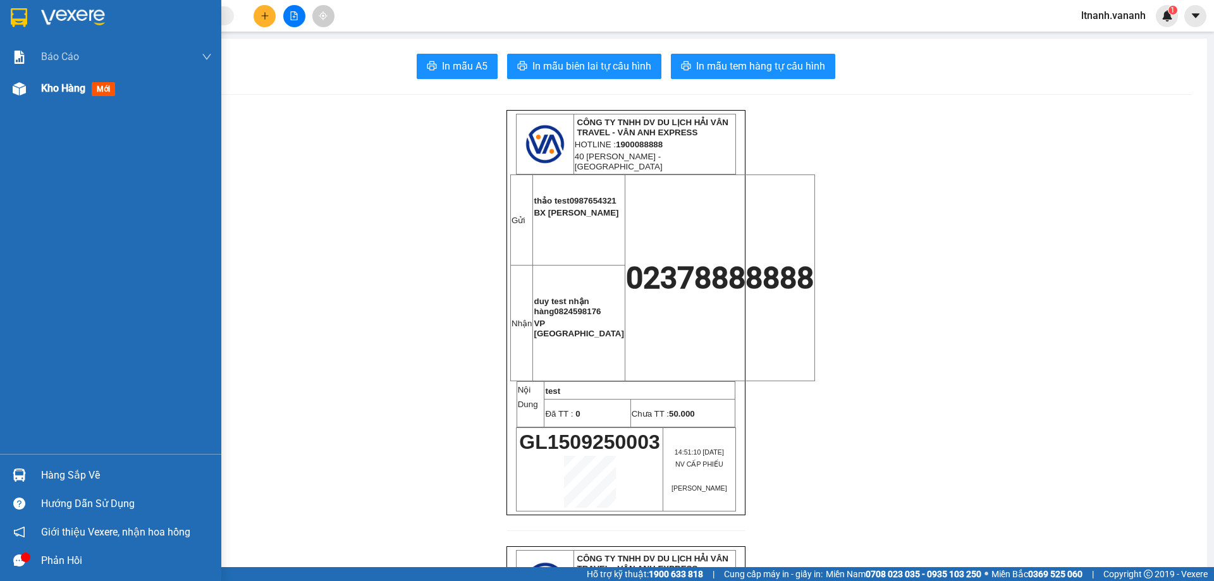
click at [52, 88] on span "Kho hàng" at bounding box center [63, 88] width 44 height 12
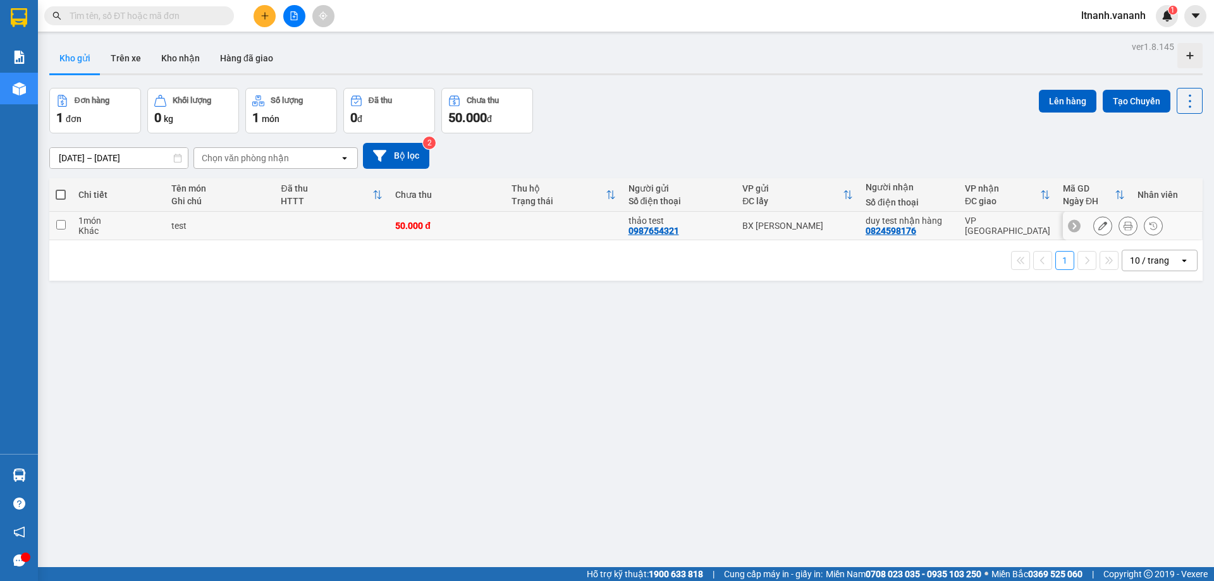
click at [557, 220] on td at bounding box center [563, 226] width 116 height 28
checkbox input "true"
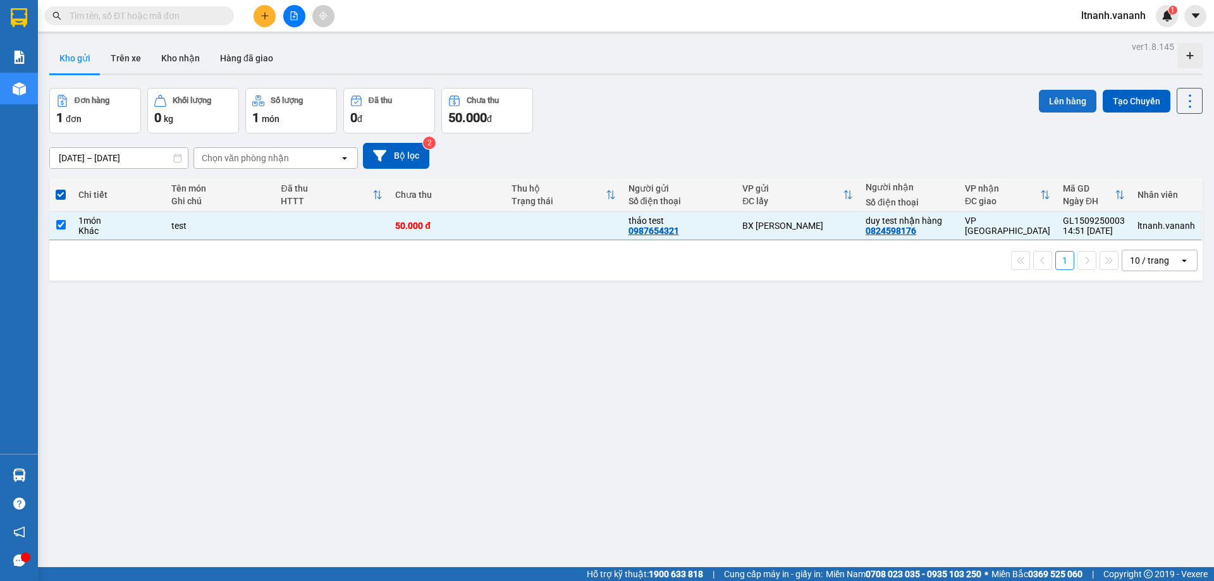
click at [1049, 98] on button "Lên hàng" at bounding box center [1067, 101] width 58 height 23
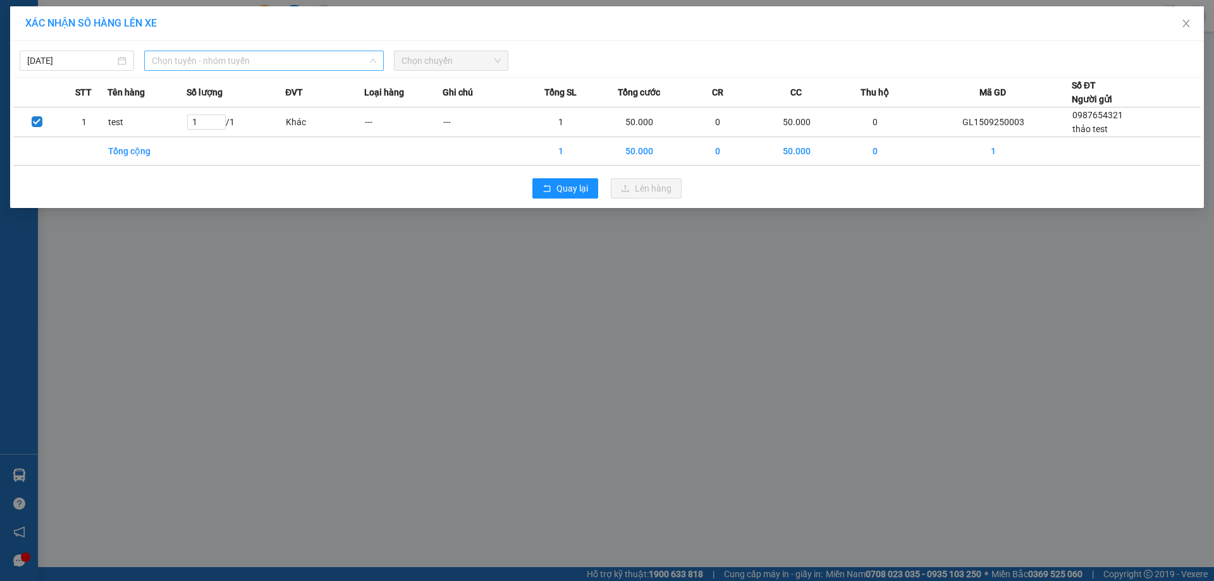
click at [304, 60] on span "Chọn tuyến - nhóm tuyến" at bounding box center [264, 60] width 224 height 19
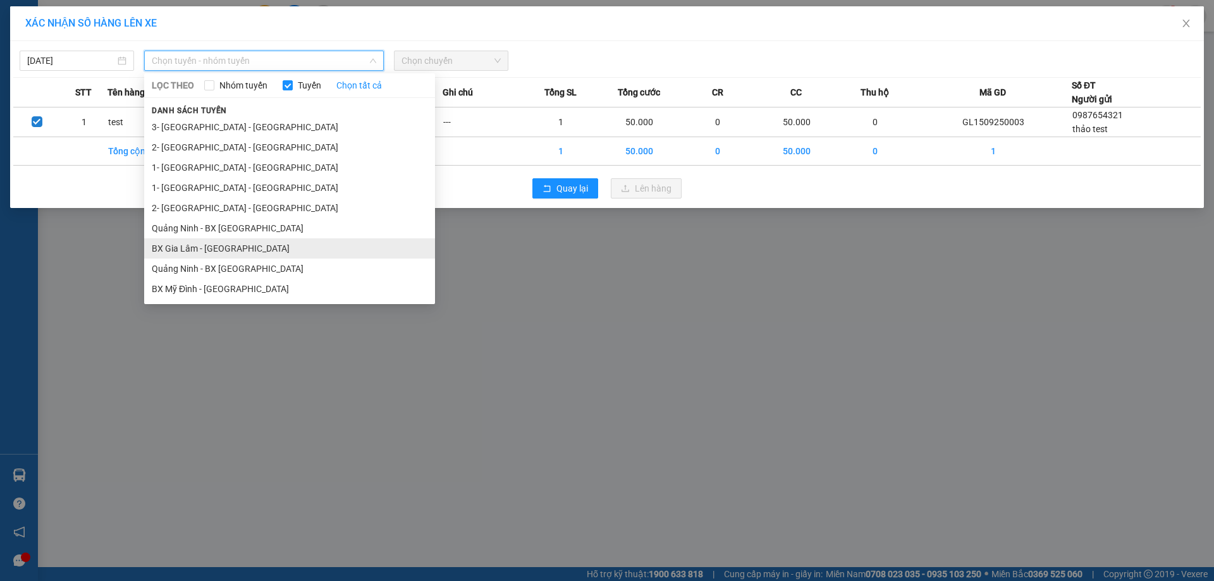
click at [257, 252] on li "BX Gia Lâm - [GEOGRAPHIC_DATA]" at bounding box center [289, 248] width 291 height 20
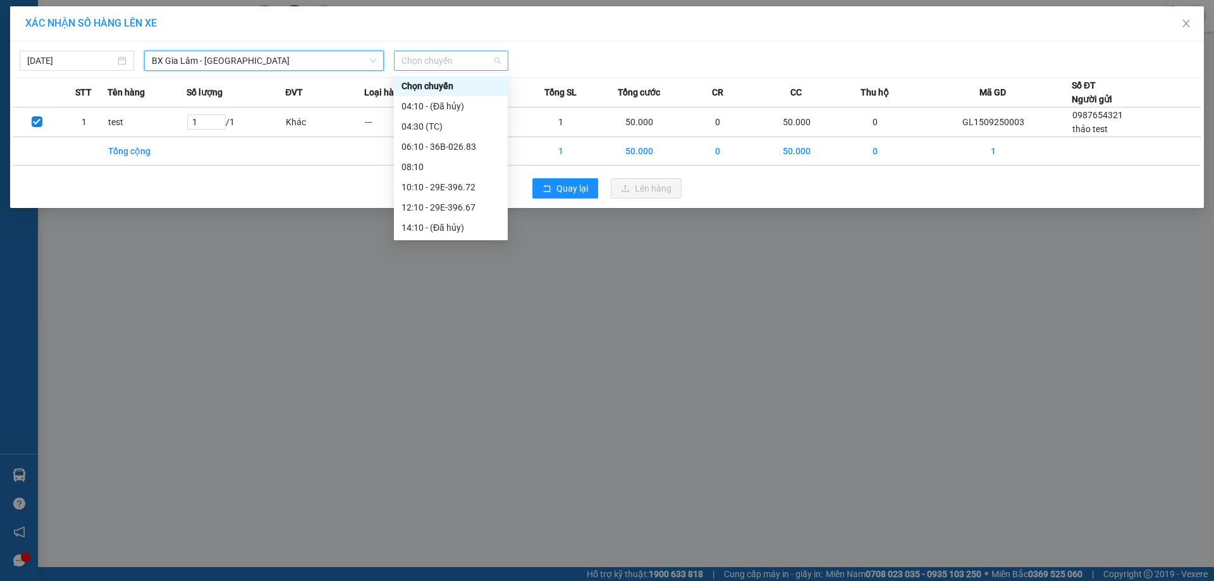
click at [437, 61] on span "Chọn chuyến" at bounding box center [450, 60] width 99 height 19
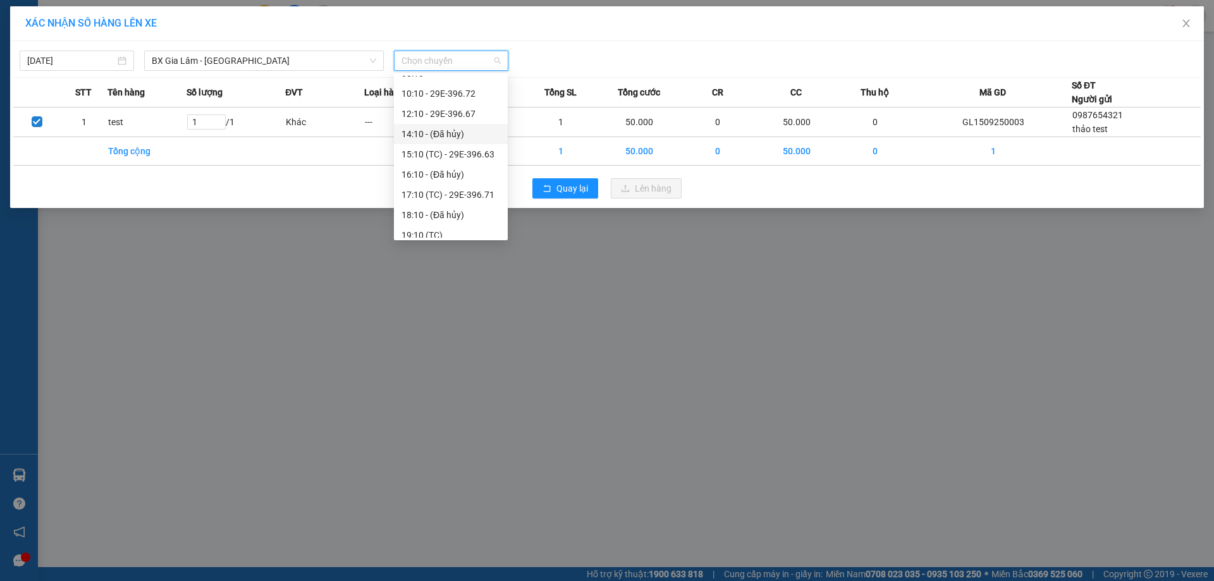
scroll to position [182, 0]
click at [454, 205] on div "22:10" at bounding box center [450, 207] width 99 height 14
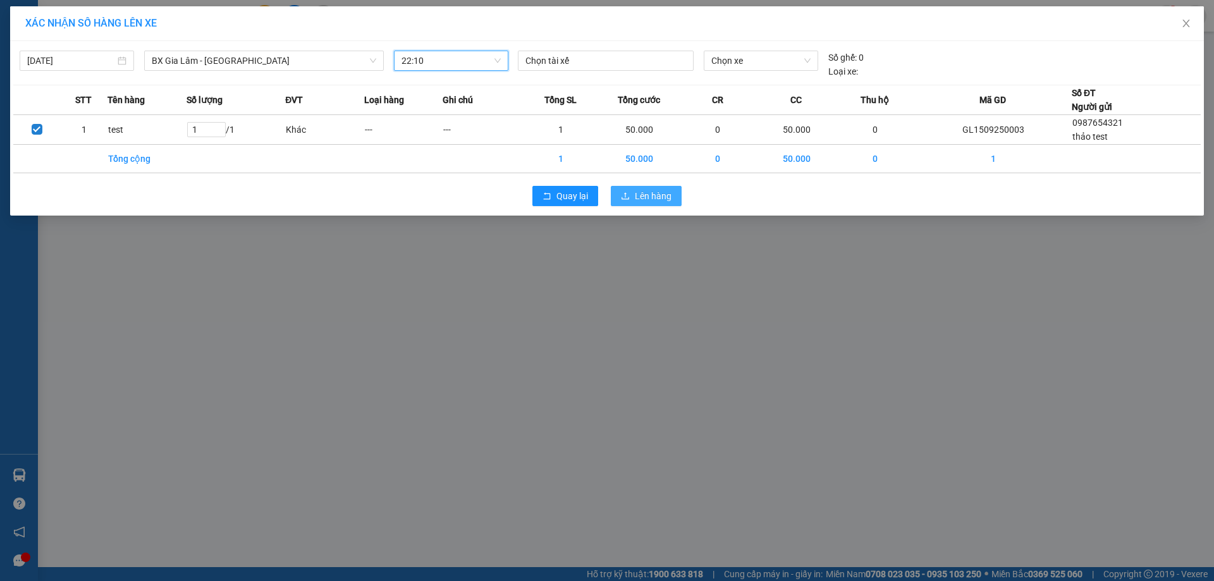
click at [653, 199] on span "Lên hàng" at bounding box center [653, 196] width 37 height 14
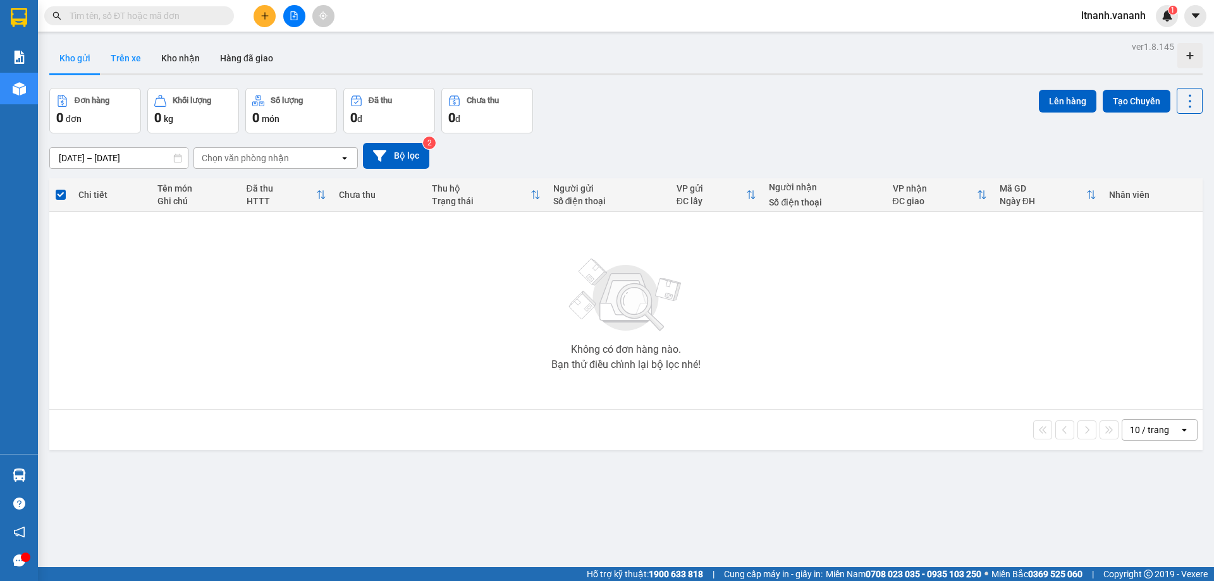
click at [118, 61] on button "Trên xe" at bounding box center [125, 58] width 51 height 30
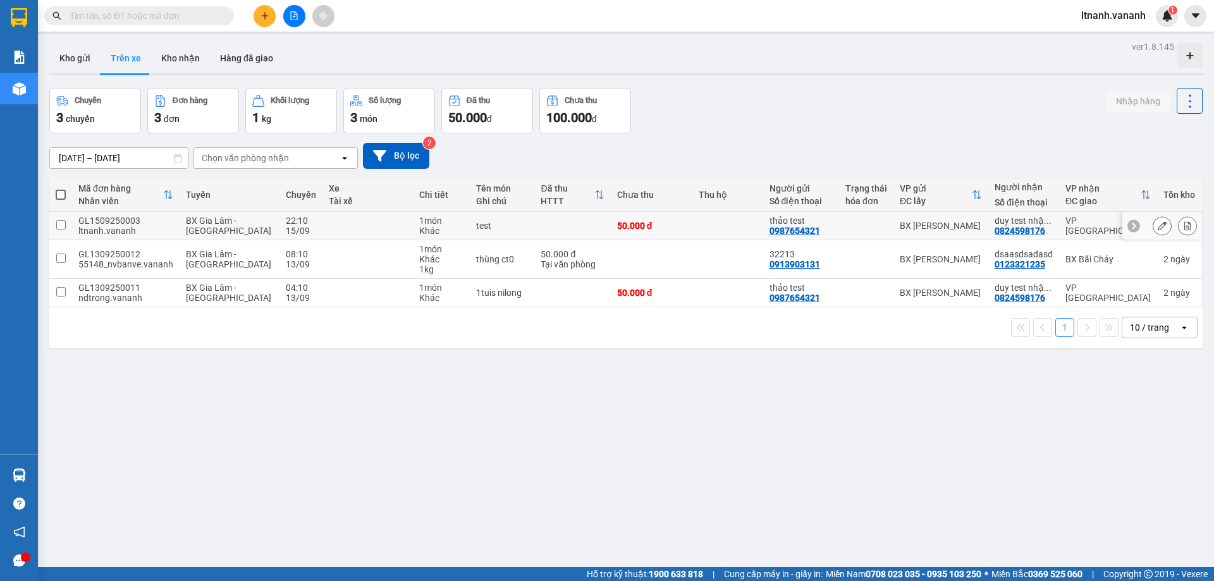
click at [845, 229] on div at bounding box center [866, 226] width 42 height 10
checkbox input "true"
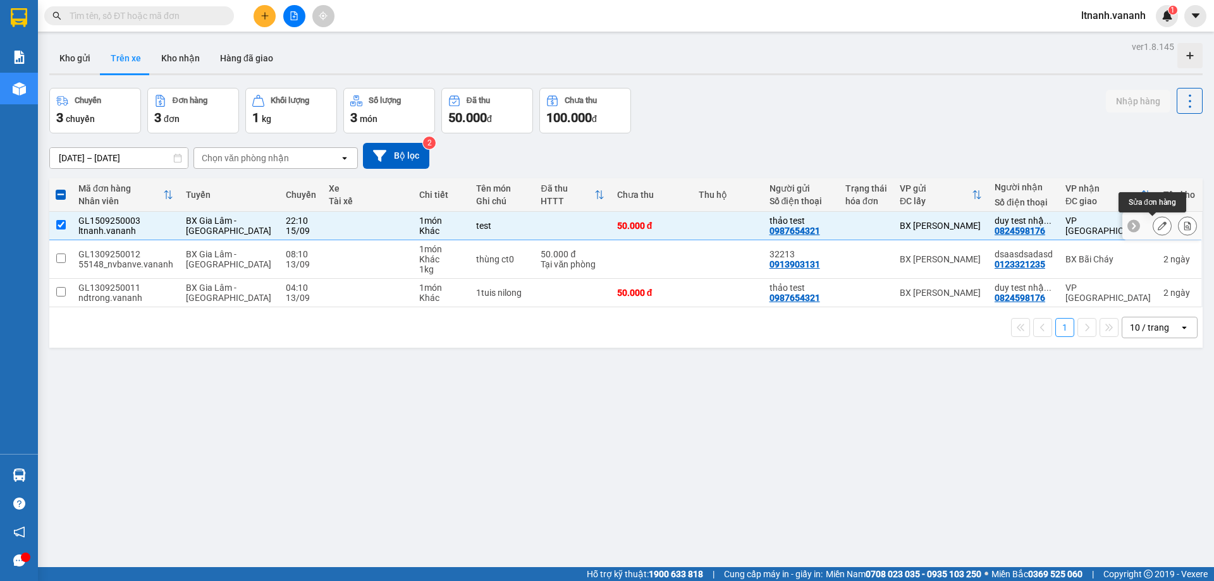
click at [1157, 224] on icon at bounding box center [1161, 225] width 9 height 9
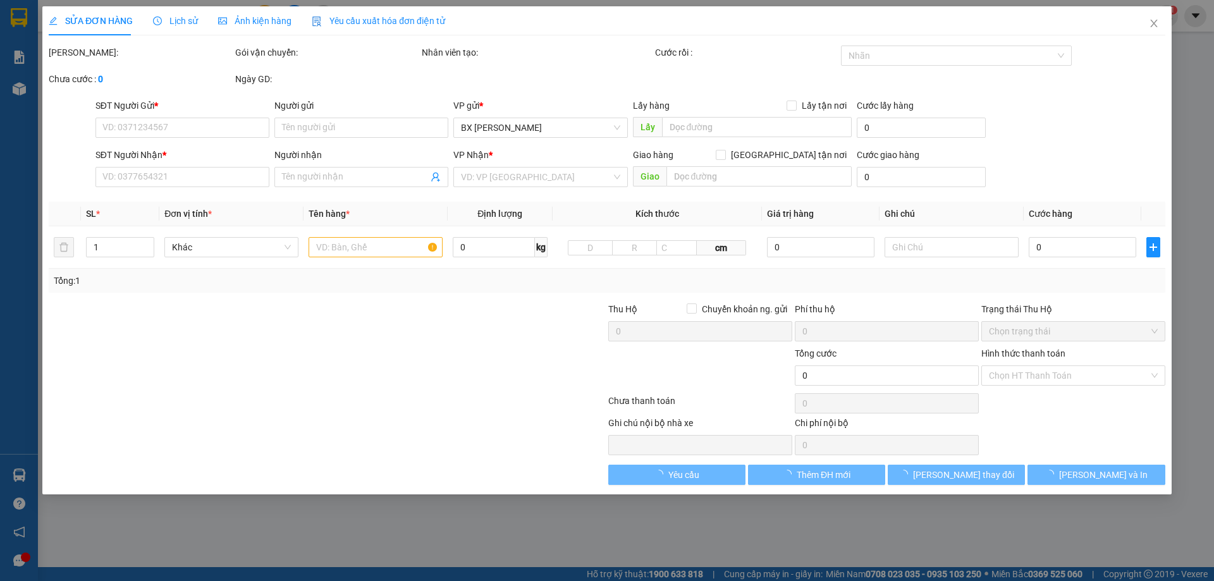
type input "0987654321"
type input "thảo test"
type input "0824598176"
type input "duy test nhận hàng"
type input "50.000"
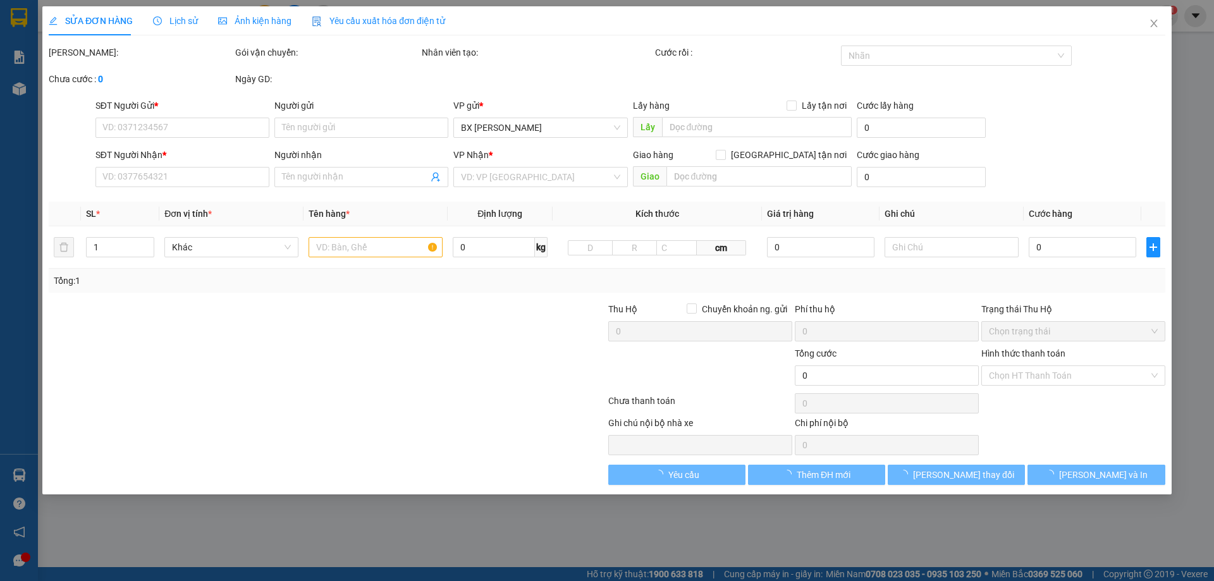
type input "50.000"
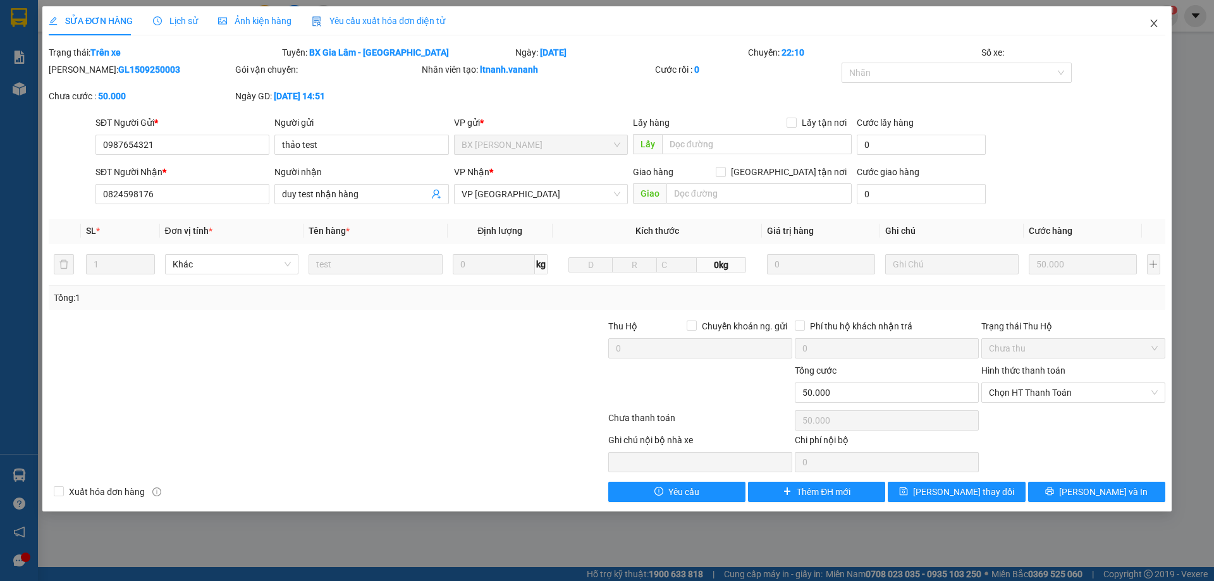
click at [1150, 22] on icon "close" at bounding box center [1153, 23] width 10 height 10
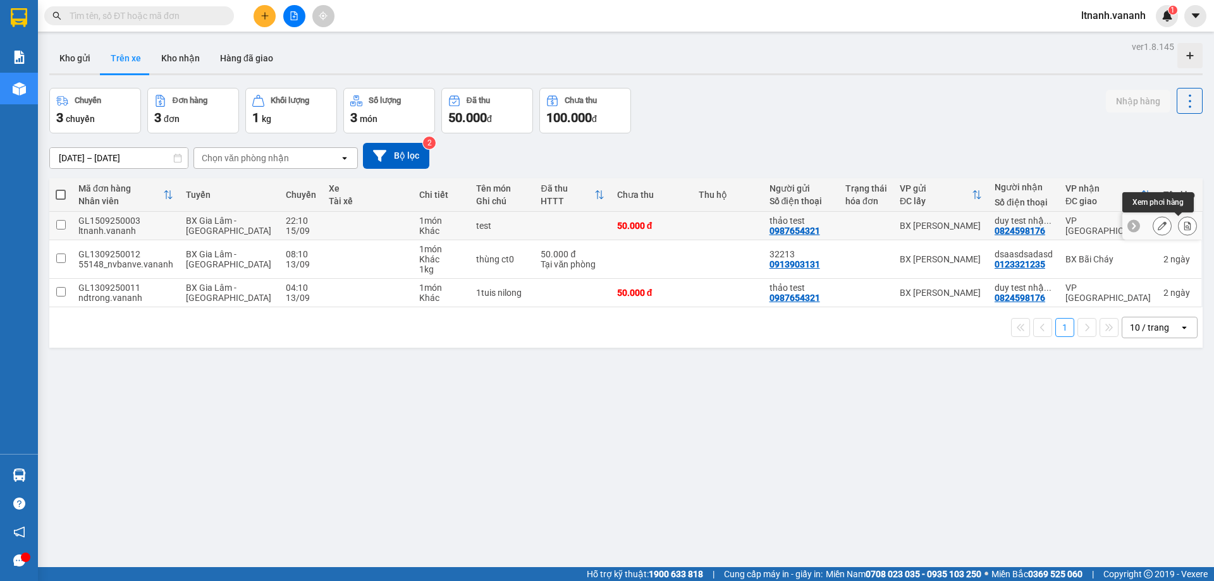
click at [1183, 226] on icon at bounding box center [1187, 225] width 9 height 9
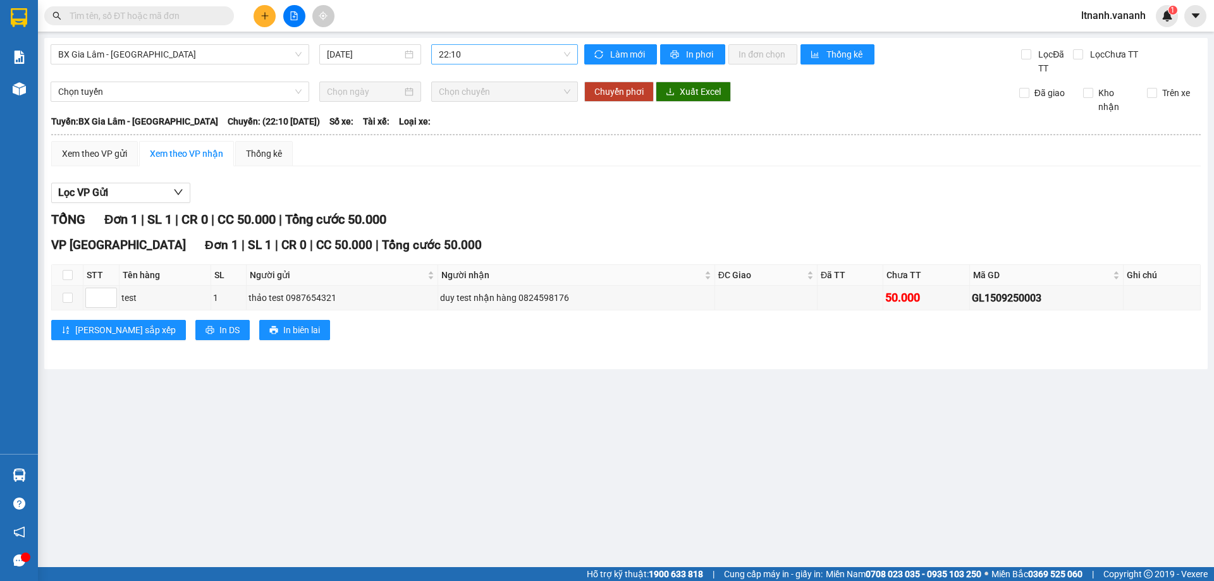
click at [493, 61] on span "22:10" at bounding box center [504, 54] width 131 height 19
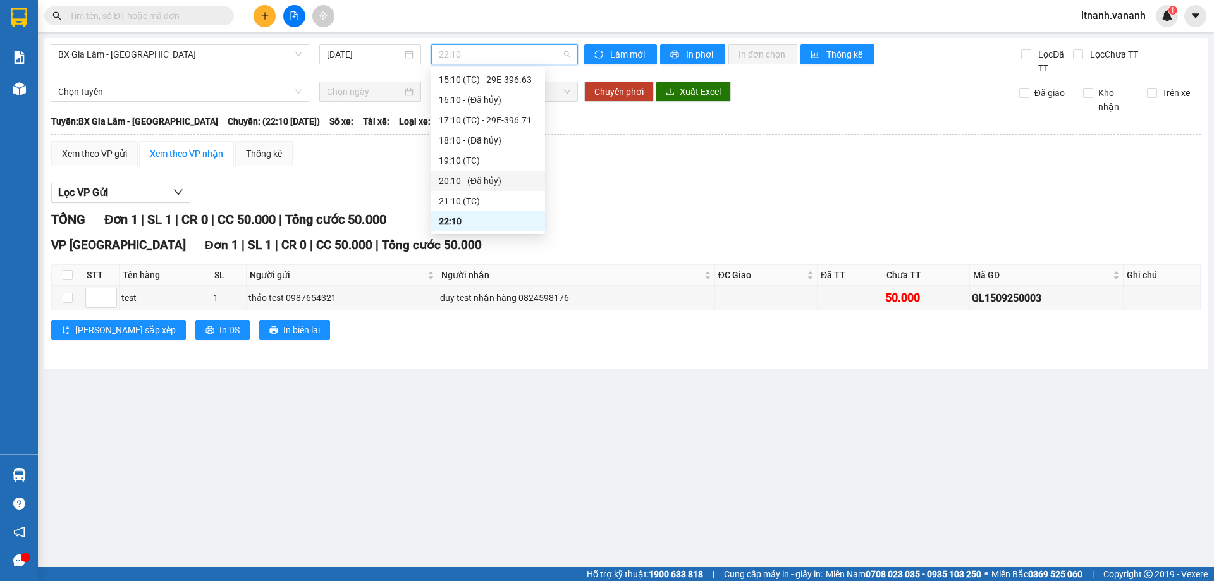
click at [775, 204] on div "Lọc VP Gửi TỔNG Đơn 1 | SL 1 | CR 0 | CC 50.000 | Tổng cước 50.000 VP [GEOGRAP…" at bounding box center [625, 266] width 1149 height 180
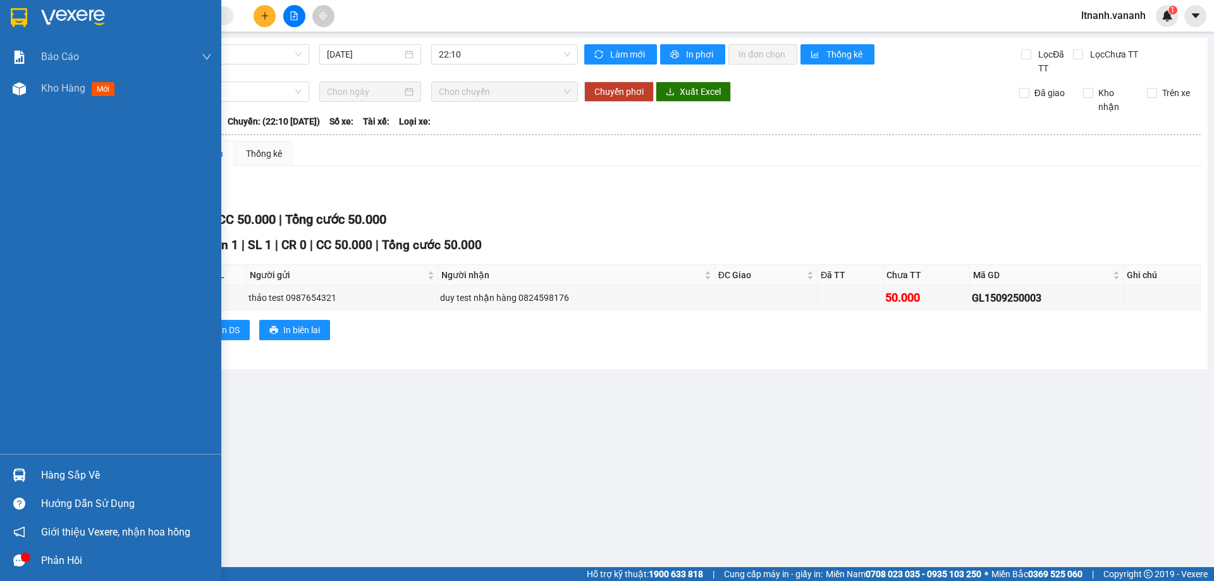
click at [51, 470] on div "Hàng sắp về" at bounding box center [126, 475] width 171 height 19
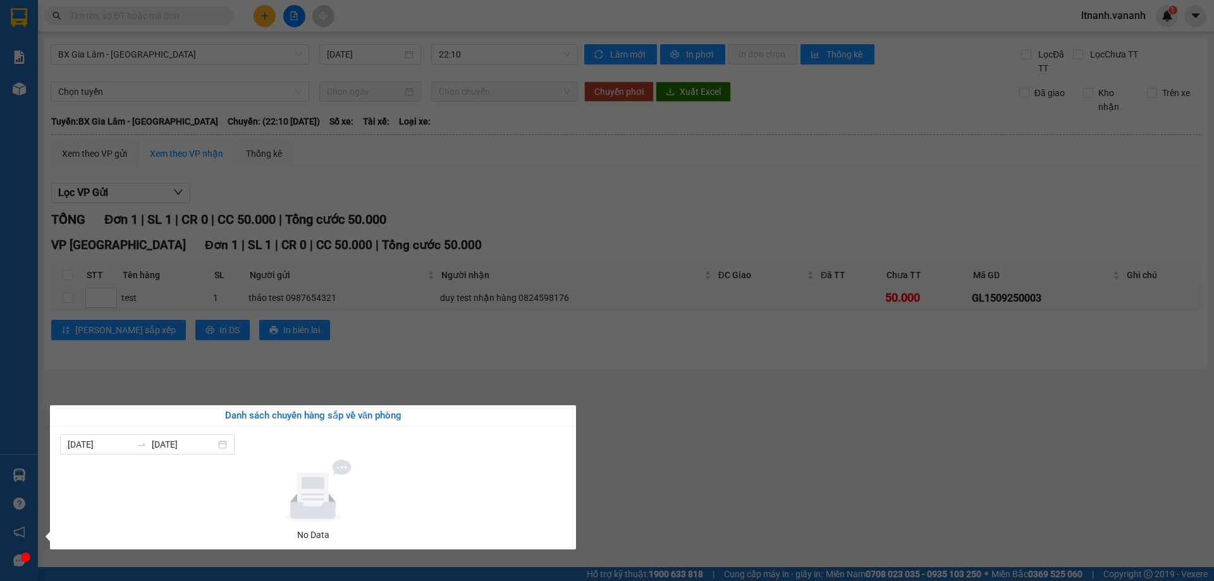
click at [307, 498] on icon at bounding box center [312, 498] width 45 height 42
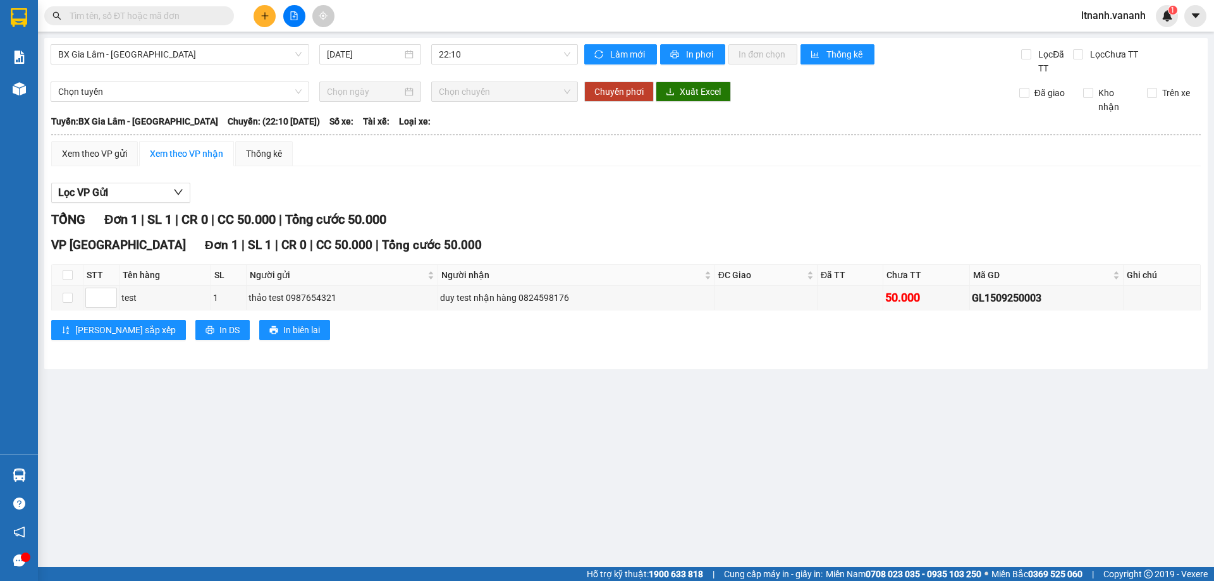
click at [588, 217] on section "Kết quả tìm kiếm ( 0 ) Bộ lọc No Data ltnanh.vananh 1 Báo cáo 1. Chi tiết thu t…" at bounding box center [607, 290] width 1214 height 581
click at [66, 298] on input "checkbox" at bounding box center [68, 298] width 10 height 10
checkbox input "true"
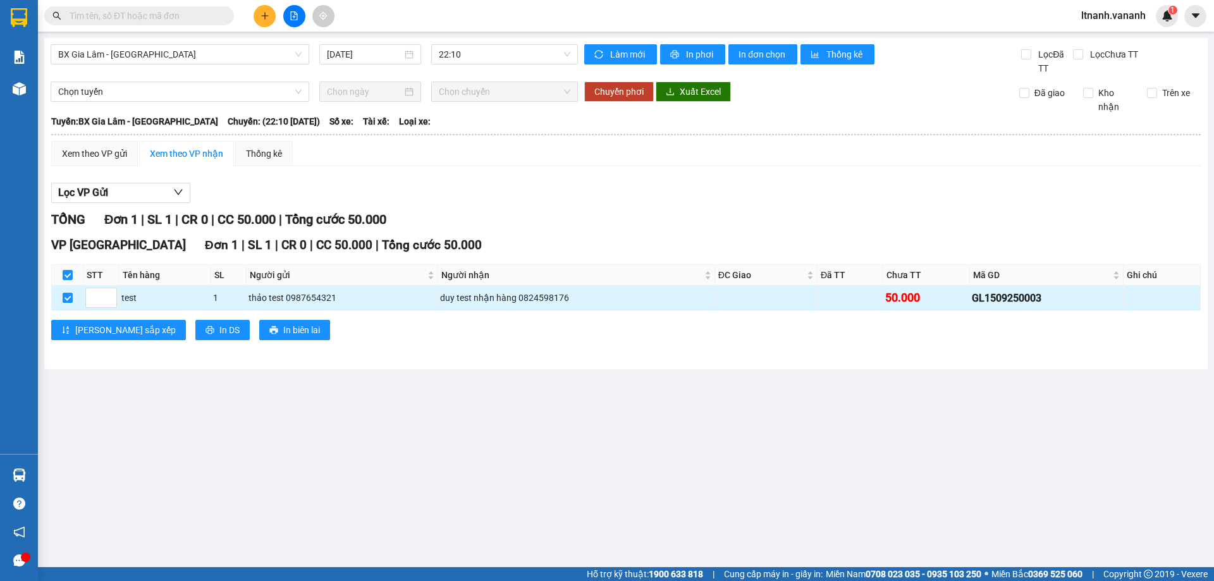
click at [130, 295] on div "test" at bounding box center [164, 298] width 87 height 14
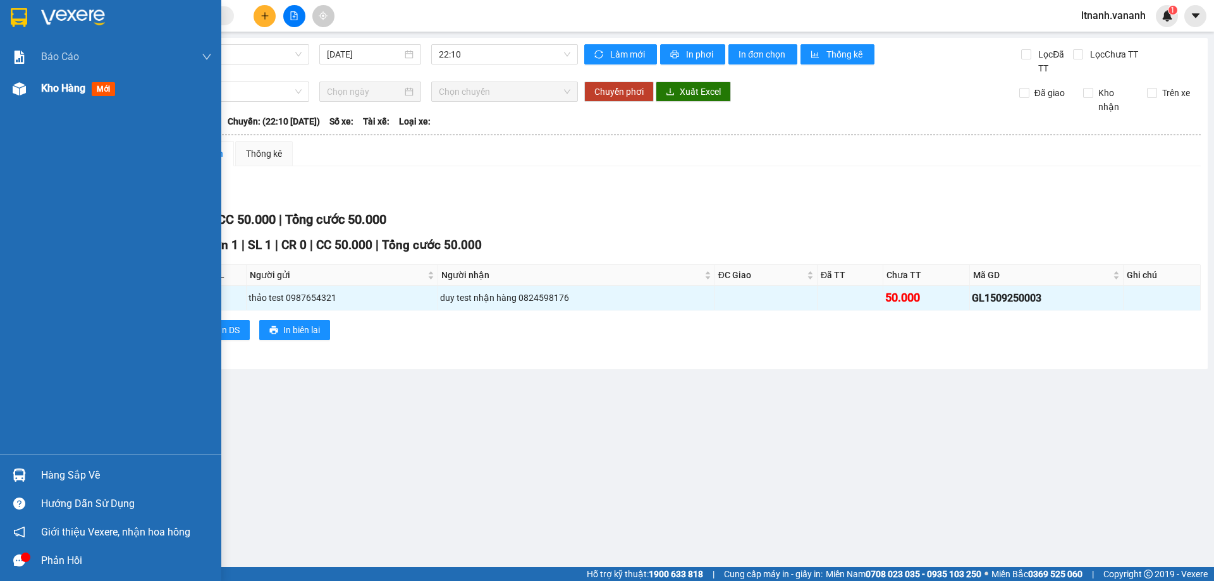
click at [73, 90] on span "Kho hàng" at bounding box center [63, 88] width 44 height 12
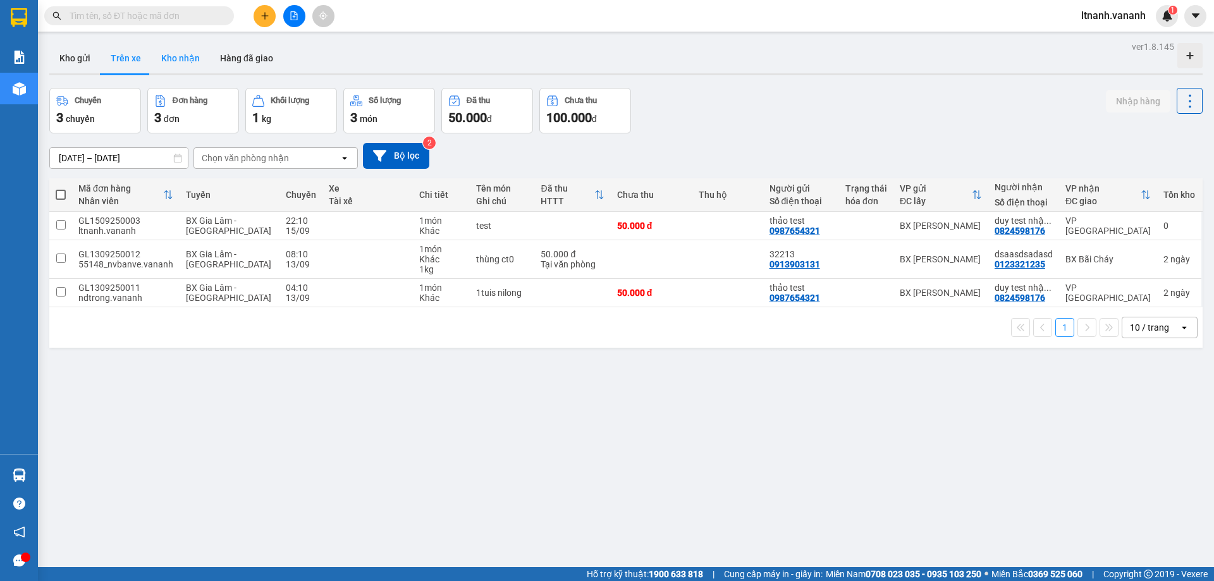
click at [169, 55] on button "Kho nhận" at bounding box center [180, 58] width 59 height 30
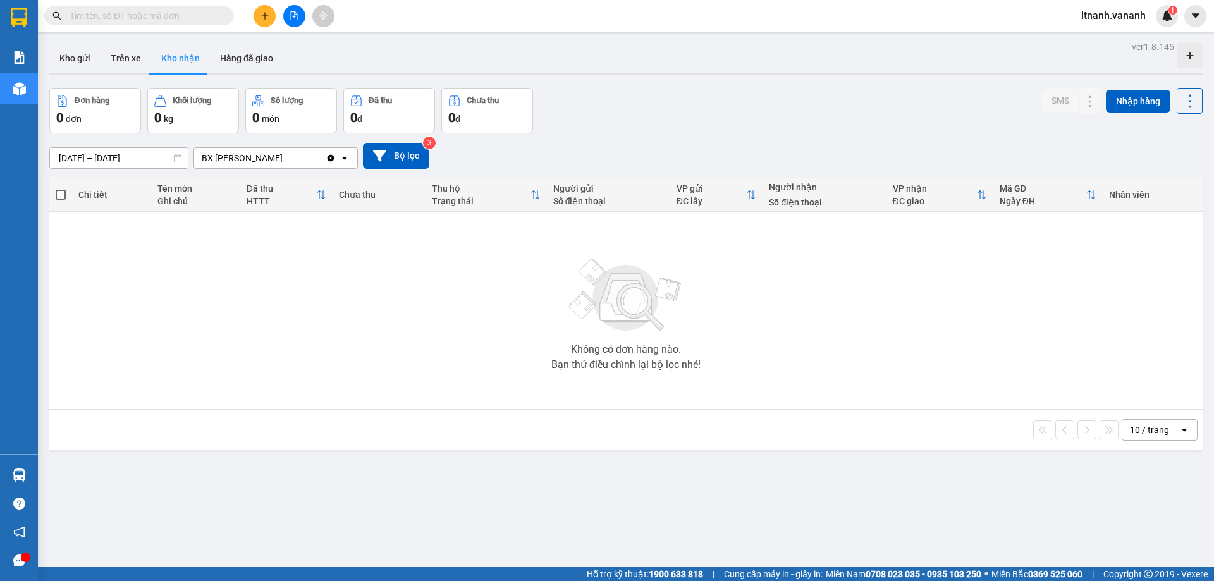
click at [171, 236] on div "Không có đơn hàng nào. Bạn thử điều chỉnh lại bộ lọc nhé!" at bounding box center [626, 311] width 1140 height 190
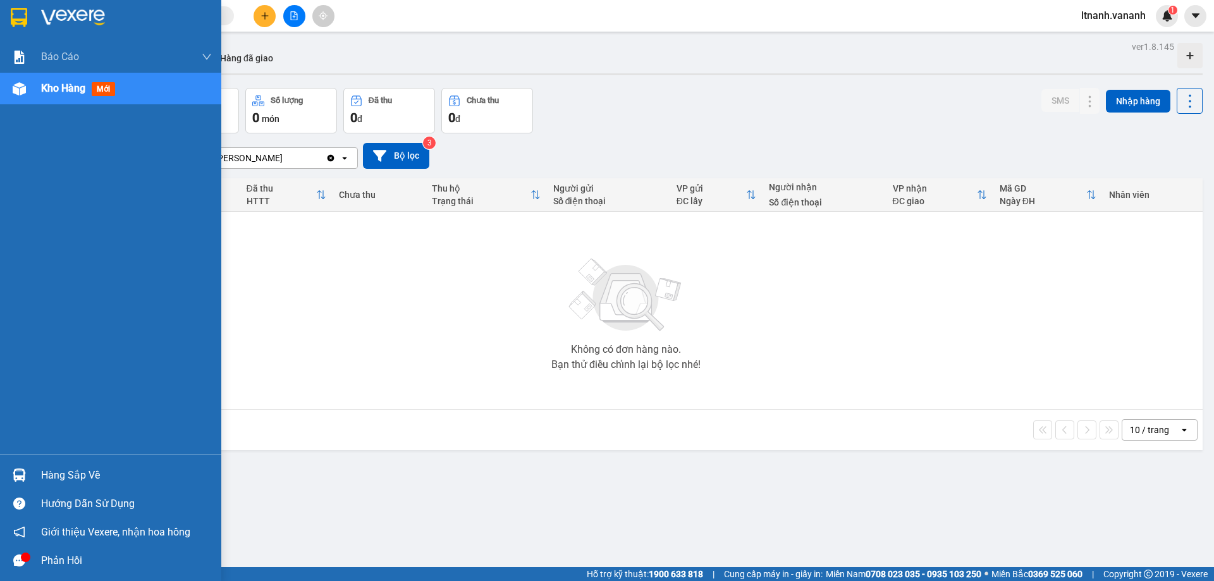
click at [61, 470] on div "Hàng sắp về" at bounding box center [126, 475] width 171 height 19
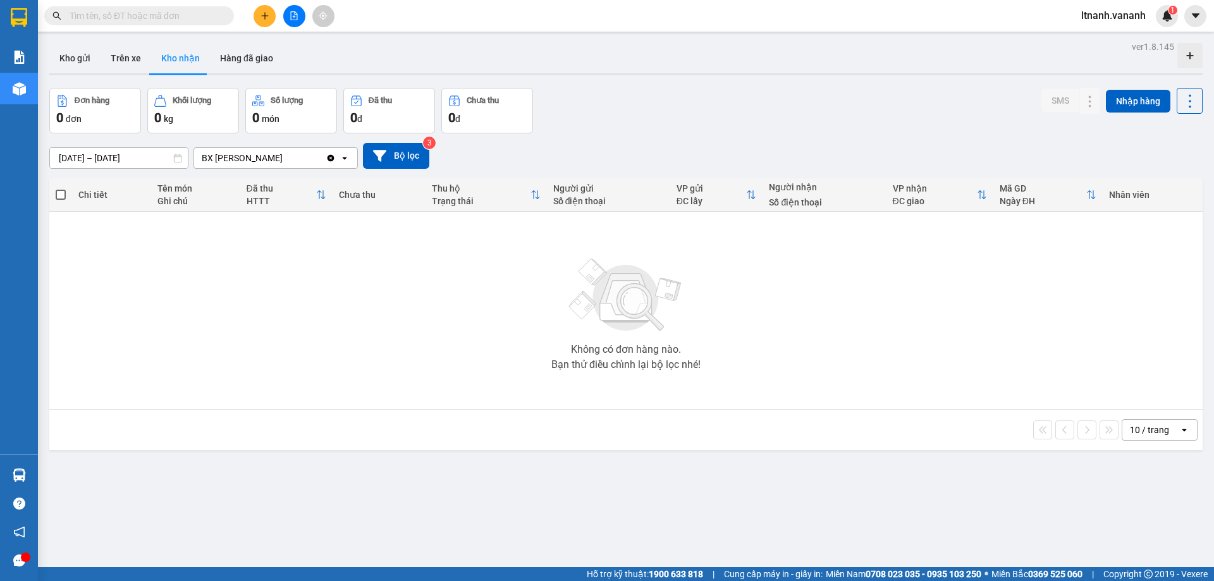
click at [192, 383] on section "Kết quả tìm kiếm ( 0 ) Bộ lọc No Data ltnanh.vananh 1 Báo cáo 1. Chi tiết thu t…" at bounding box center [607, 290] width 1214 height 581
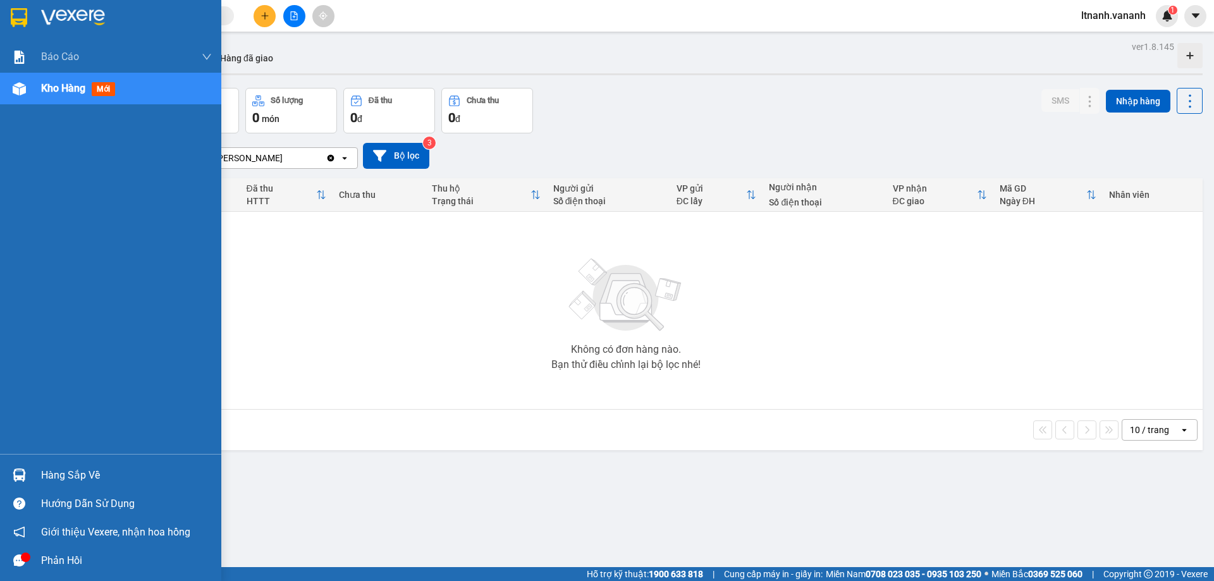
click at [57, 475] on div "Hàng sắp về" at bounding box center [126, 475] width 171 height 19
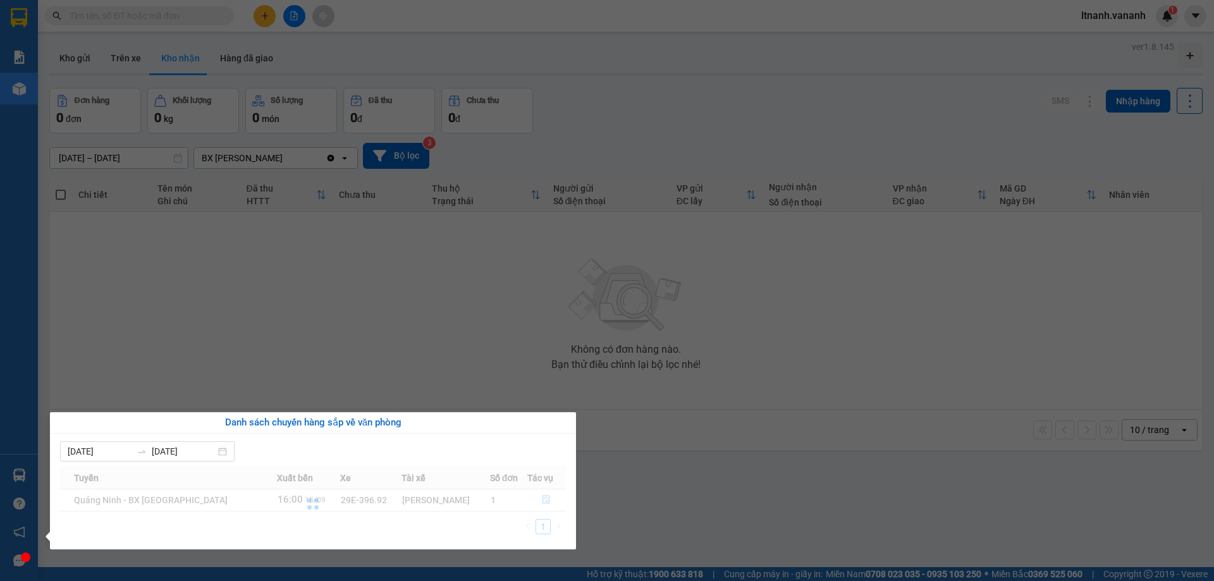
click at [504, 450] on div "[DATE] [DATE]" at bounding box center [313, 451] width 506 height 20
click at [443, 351] on section "Kết quả tìm kiếm ( 0 ) Bộ lọc No Data ltnanh.vananh 1 Báo cáo 1. Chi tiết thu t…" at bounding box center [607, 290] width 1214 height 581
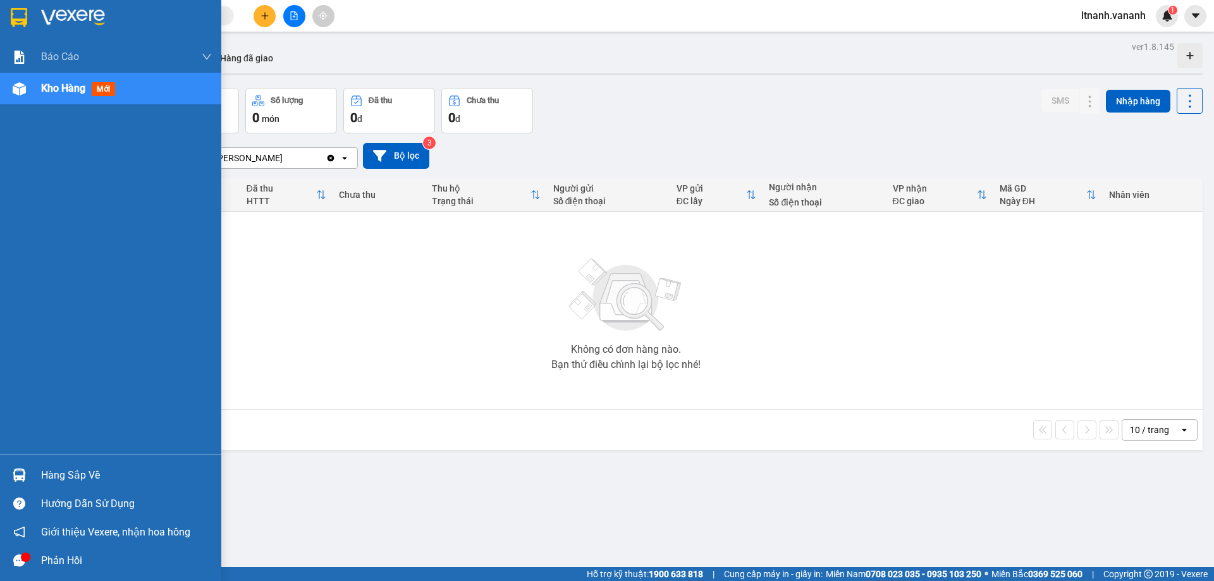
click at [28, 475] on div at bounding box center [19, 475] width 22 height 22
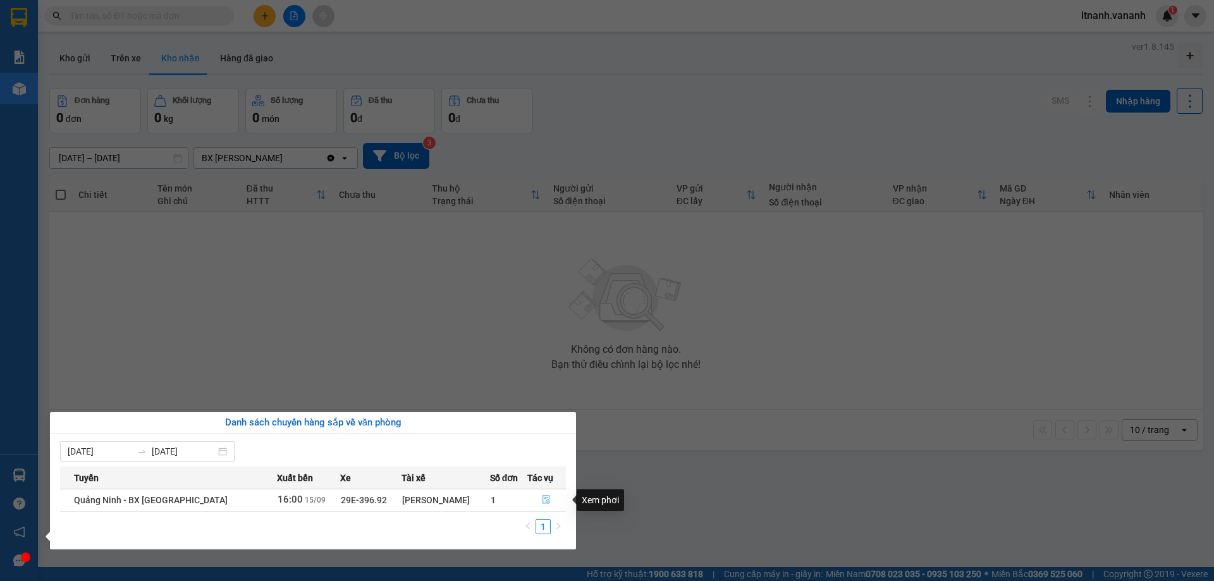
click at [544, 502] on icon "file-done" at bounding box center [547, 500] width 8 height 9
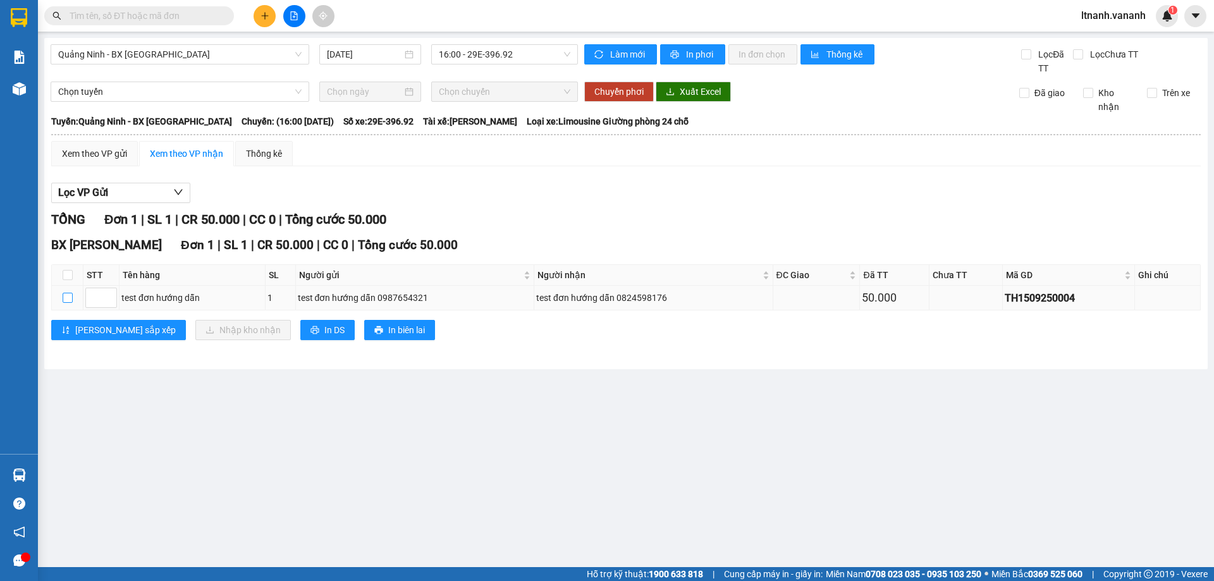
click at [69, 300] on input "checkbox" at bounding box center [68, 298] width 10 height 10
checkbox input "true"
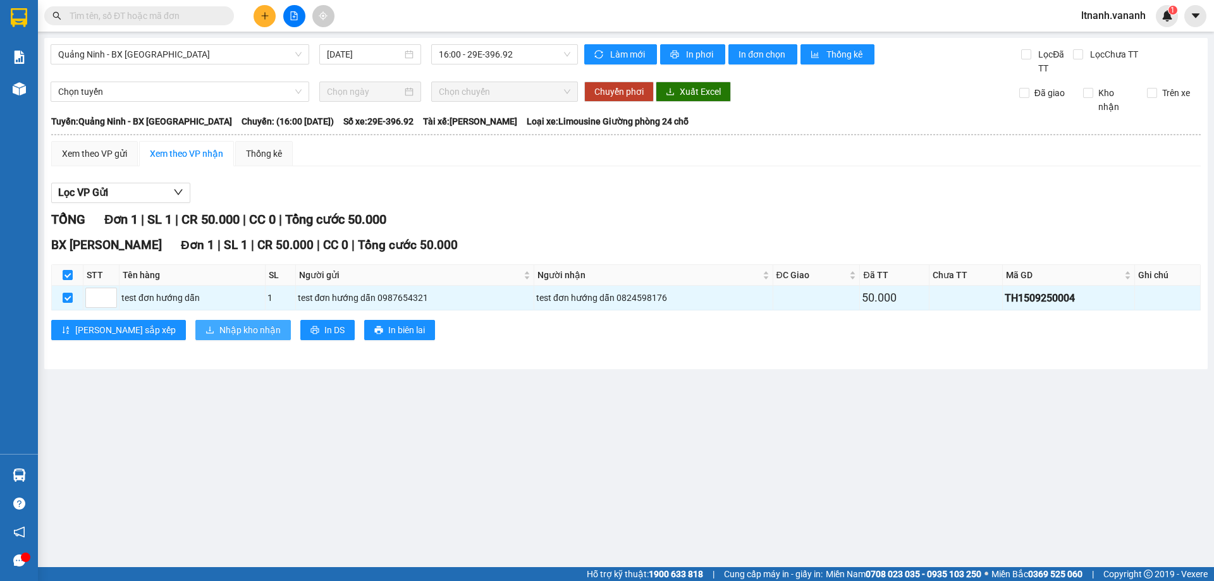
click at [219, 327] on span "Nhập kho nhận" at bounding box center [249, 330] width 61 height 14
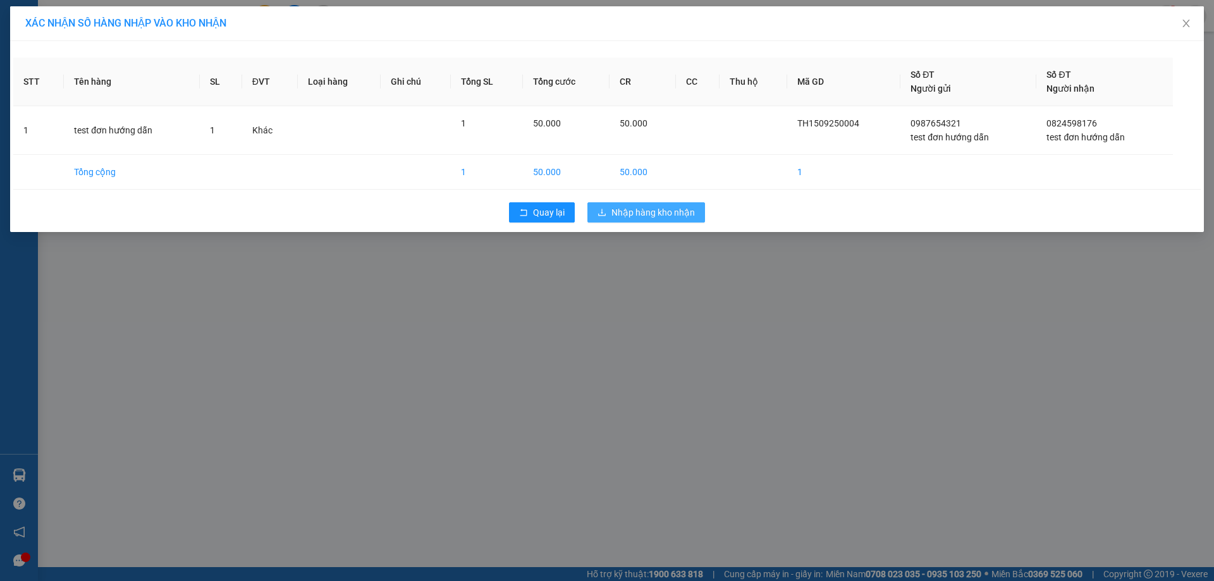
click at [669, 210] on span "Nhập hàng kho nhận" at bounding box center [652, 212] width 83 height 14
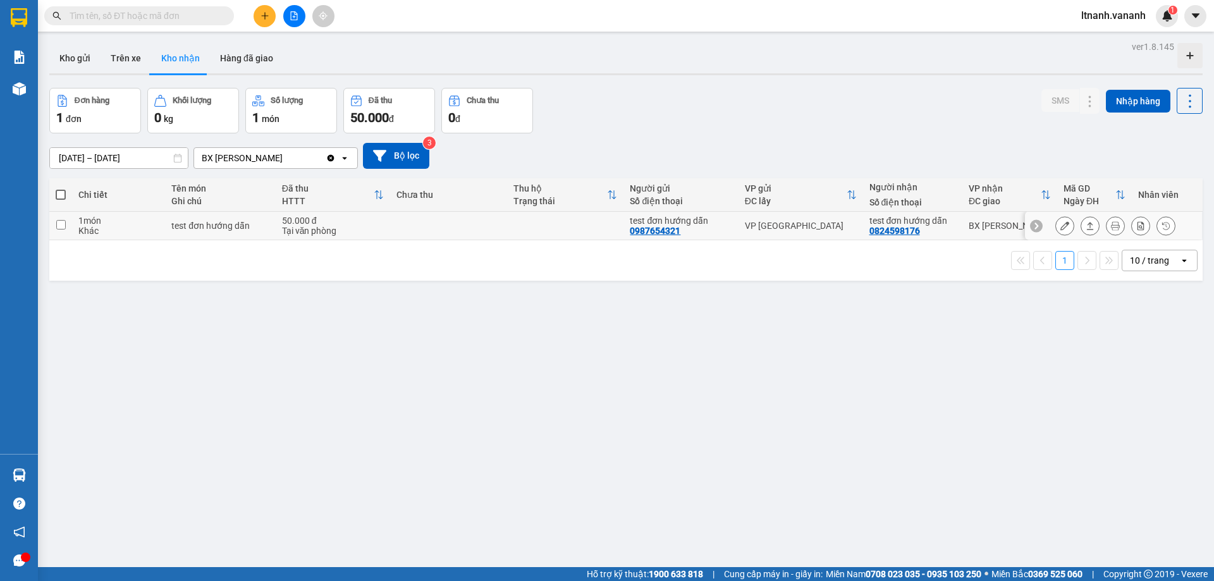
click at [540, 226] on td at bounding box center [565, 226] width 117 height 28
checkbox input "true"
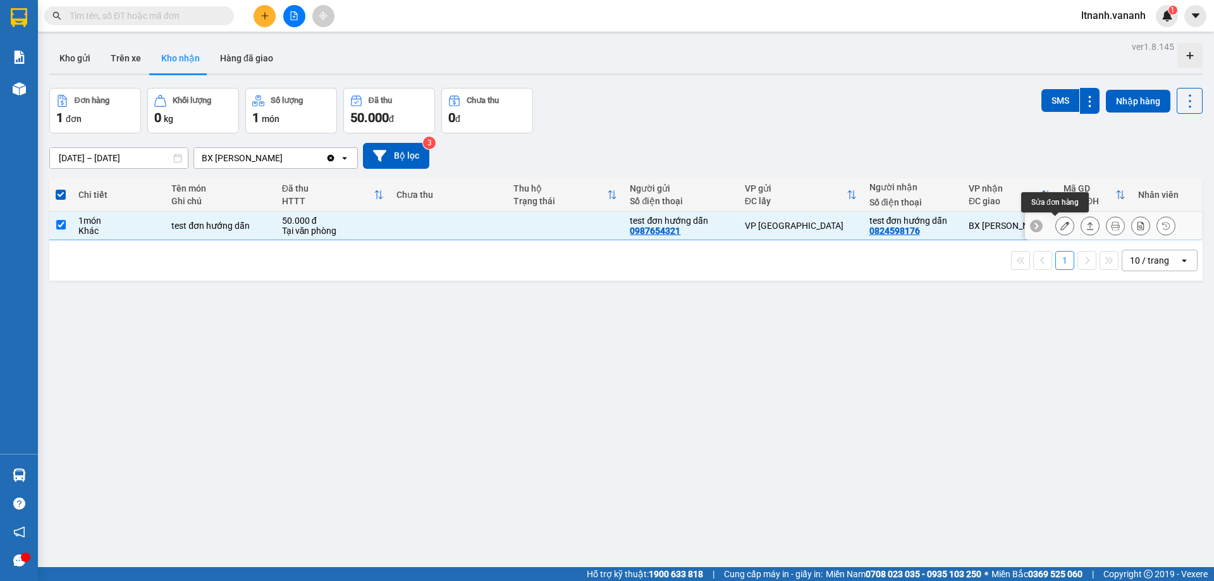
click at [1060, 227] on icon at bounding box center [1064, 225] width 9 height 9
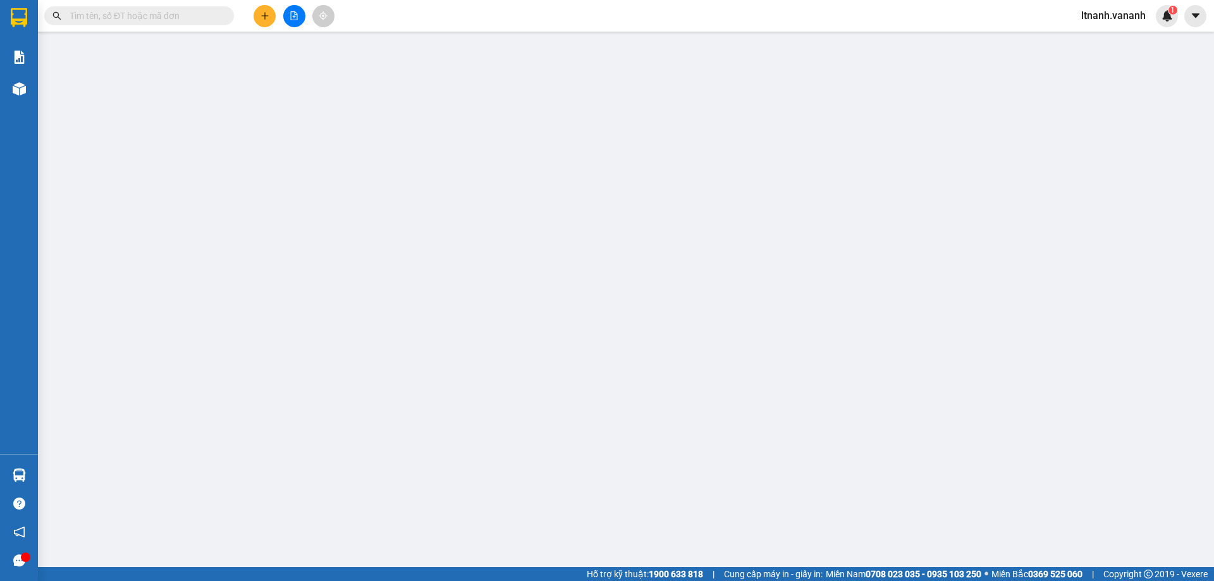
type input "0987654321"
type input "test đơn hướng dẫn"
type input "0824598176"
type input "test đơn hướng dẫn"
type input "50.000"
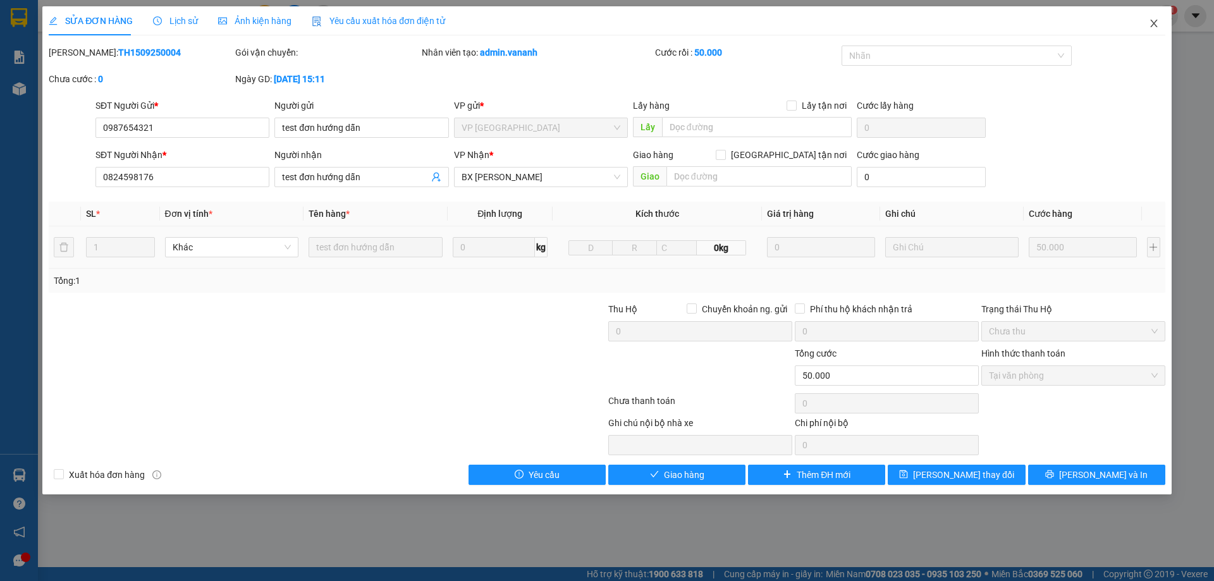
click at [1154, 17] on span "Close" at bounding box center [1153, 23] width 35 height 35
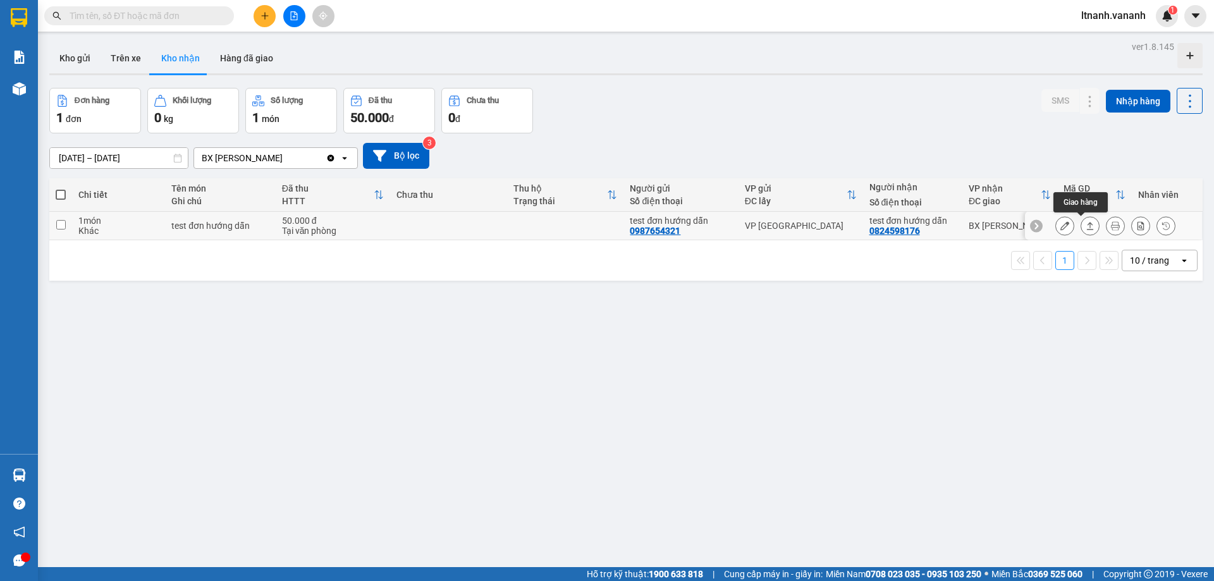
click at [1085, 226] on icon at bounding box center [1089, 225] width 9 height 9
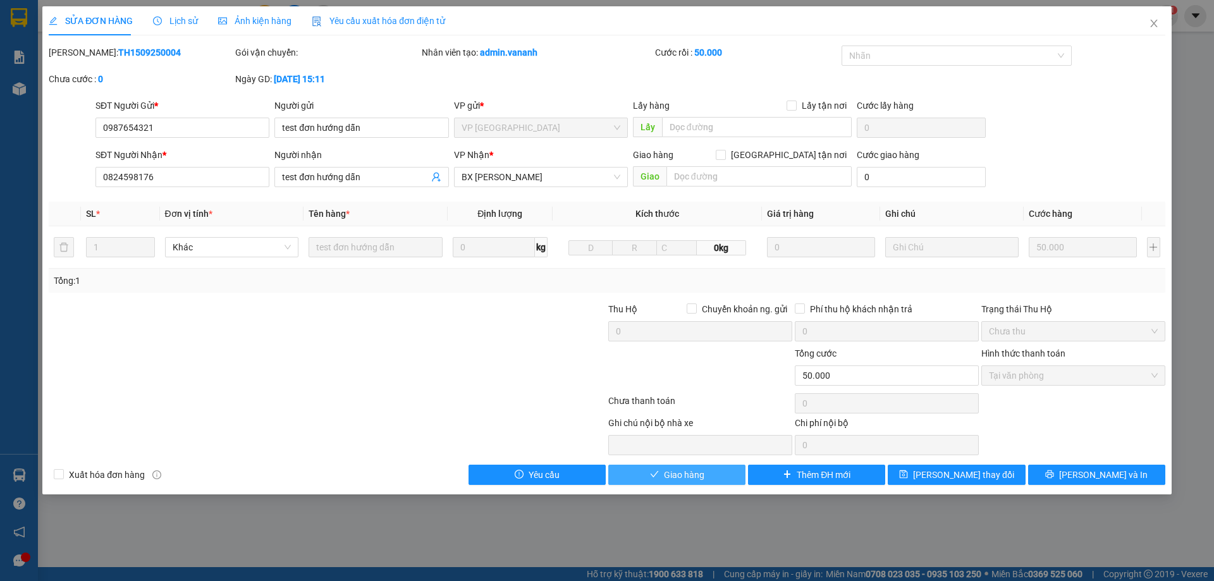
click at [700, 474] on span "Giao hàng" at bounding box center [684, 475] width 40 height 14
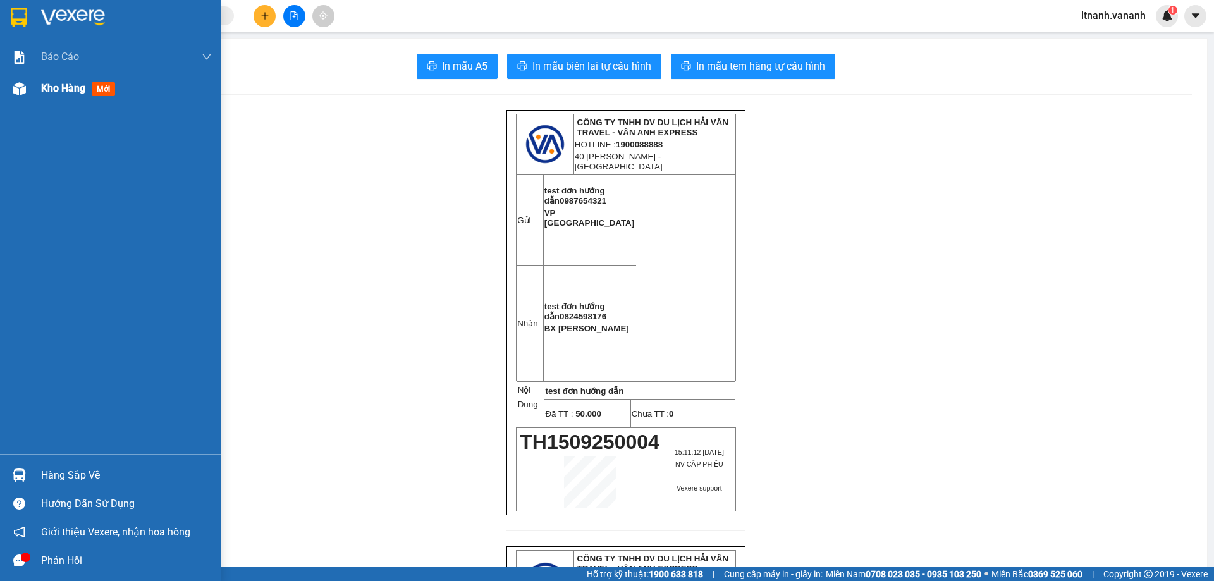
click at [17, 82] on img at bounding box center [19, 88] width 13 height 13
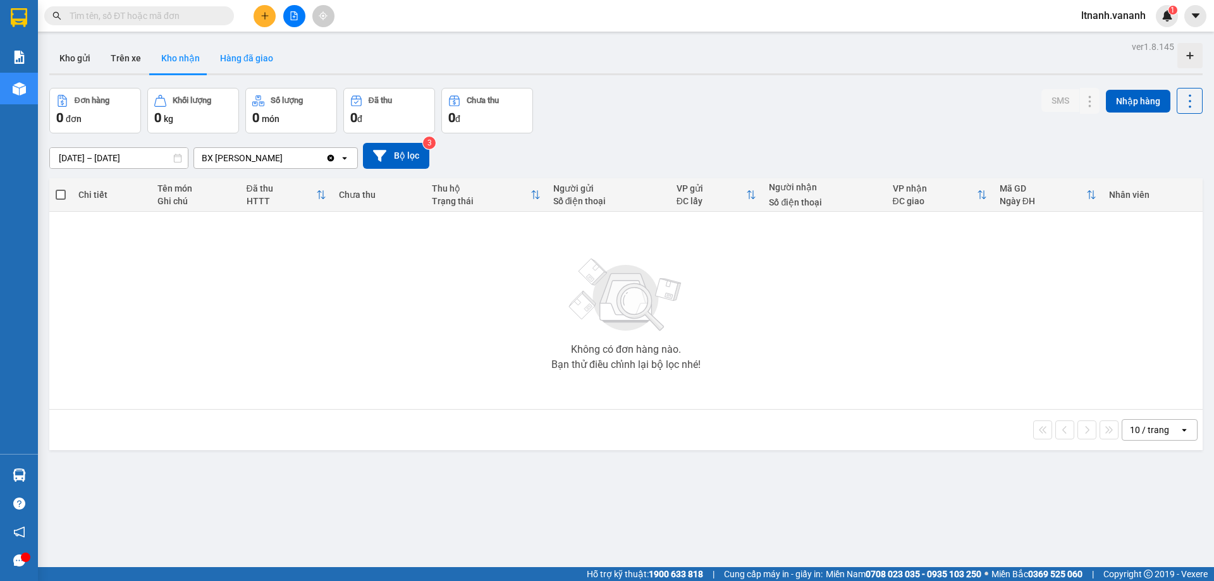
click at [247, 63] on button "Hàng đã giao" at bounding box center [246, 58] width 73 height 30
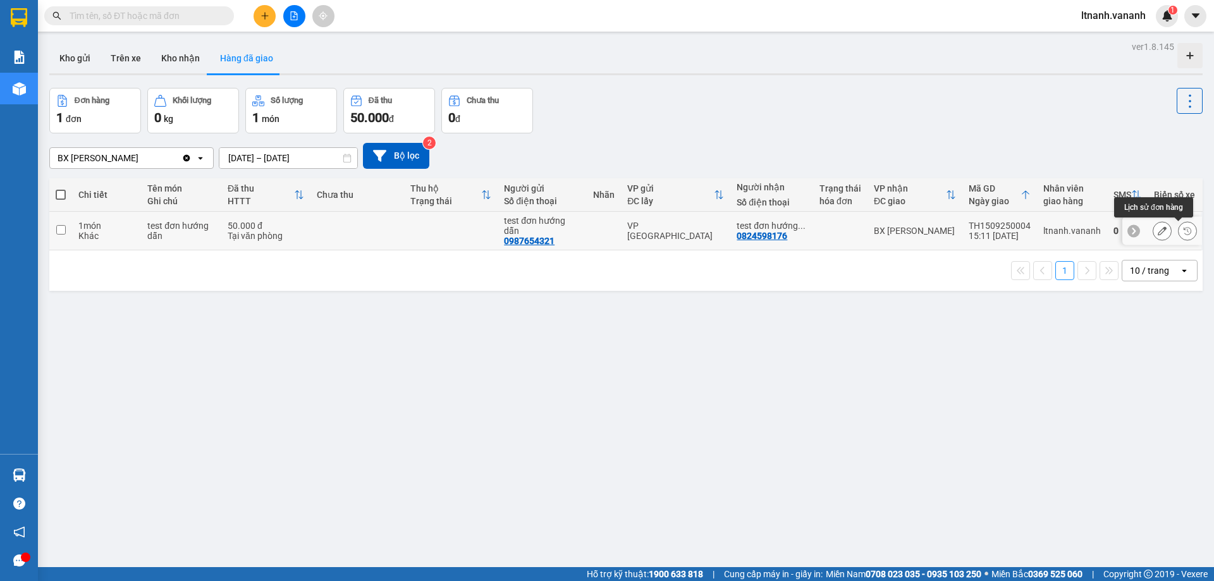
drag, startPoint x: 1181, startPoint y: 232, endPoint x: 1171, endPoint y: 229, distance: 10.6
click at [1178, 229] on button at bounding box center [1187, 231] width 18 height 22
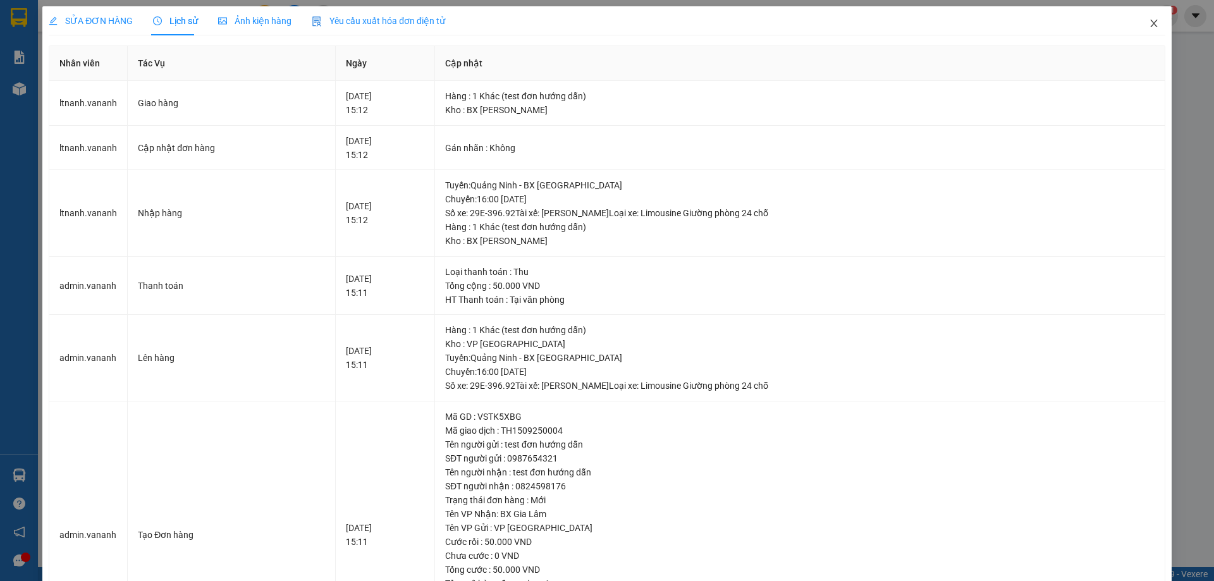
click at [1148, 25] on icon "close" at bounding box center [1153, 23] width 10 height 10
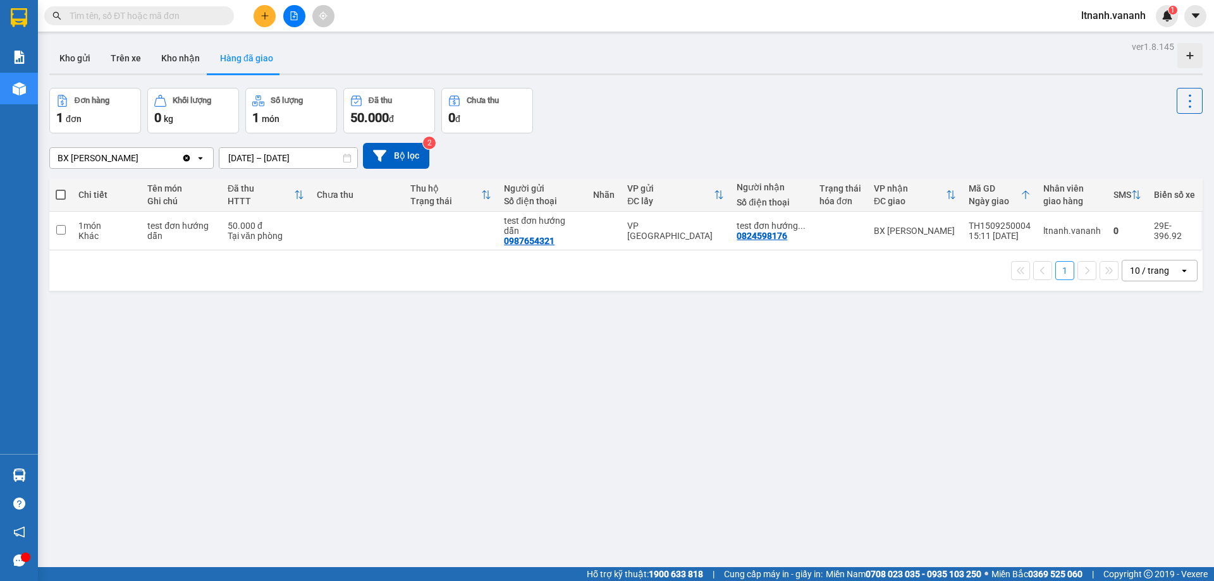
click at [130, 18] on input "text" at bounding box center [144, 16] width 149 height 14
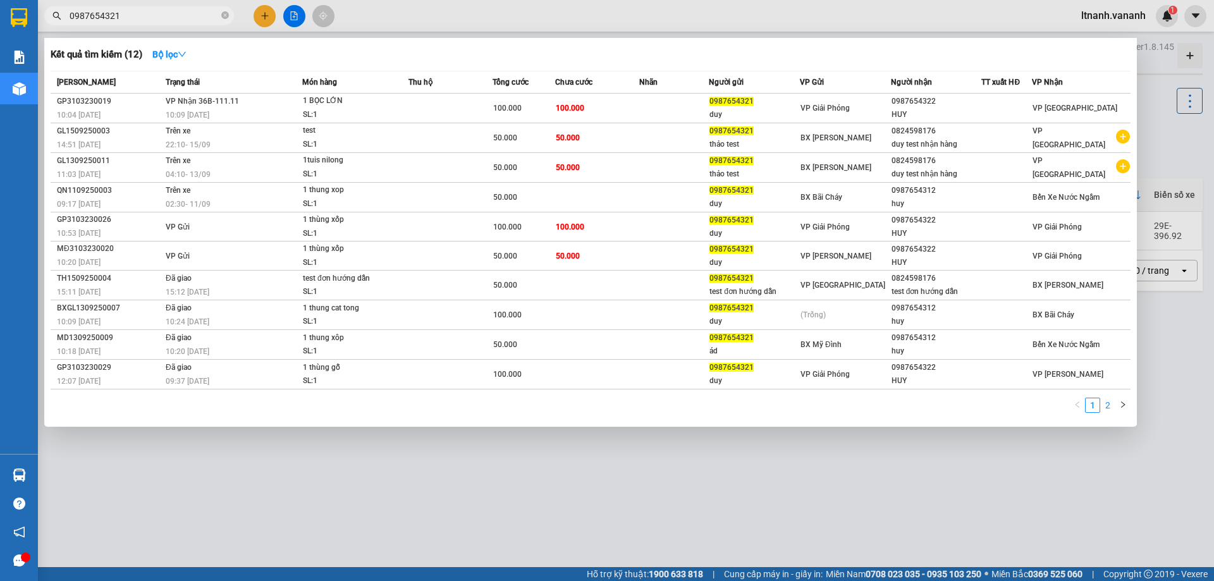
type input "0987654321"
click at [1106, 406] on link "2" at bounding box center [1107, 405] width 14 height 14
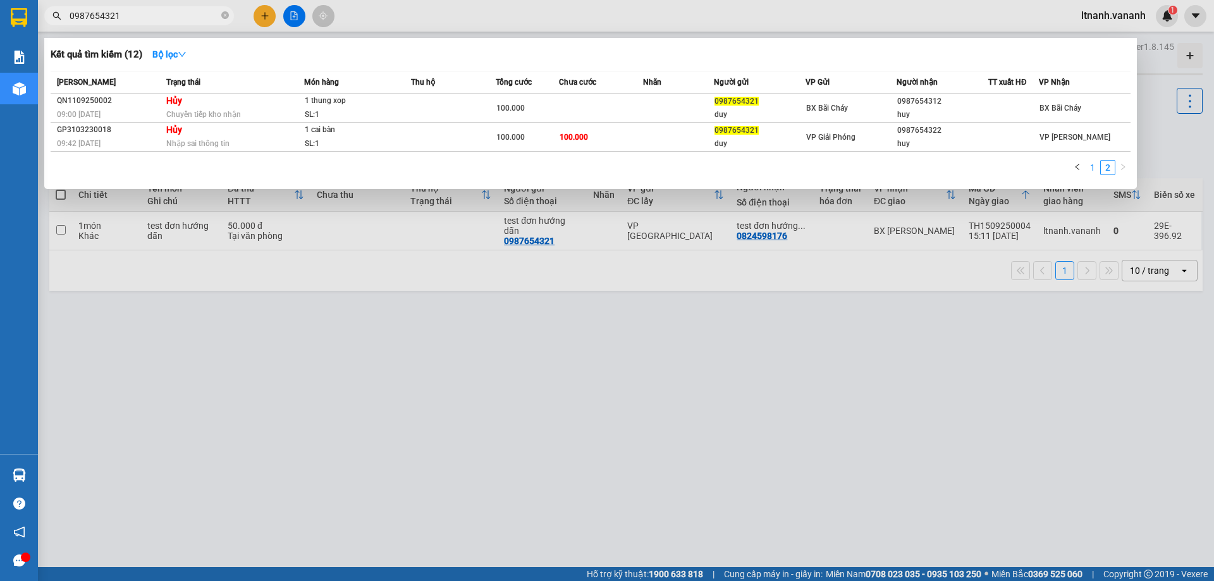
click at [1091, 166] on link "1" at bounding box center [1092, 168] width 14 height 14
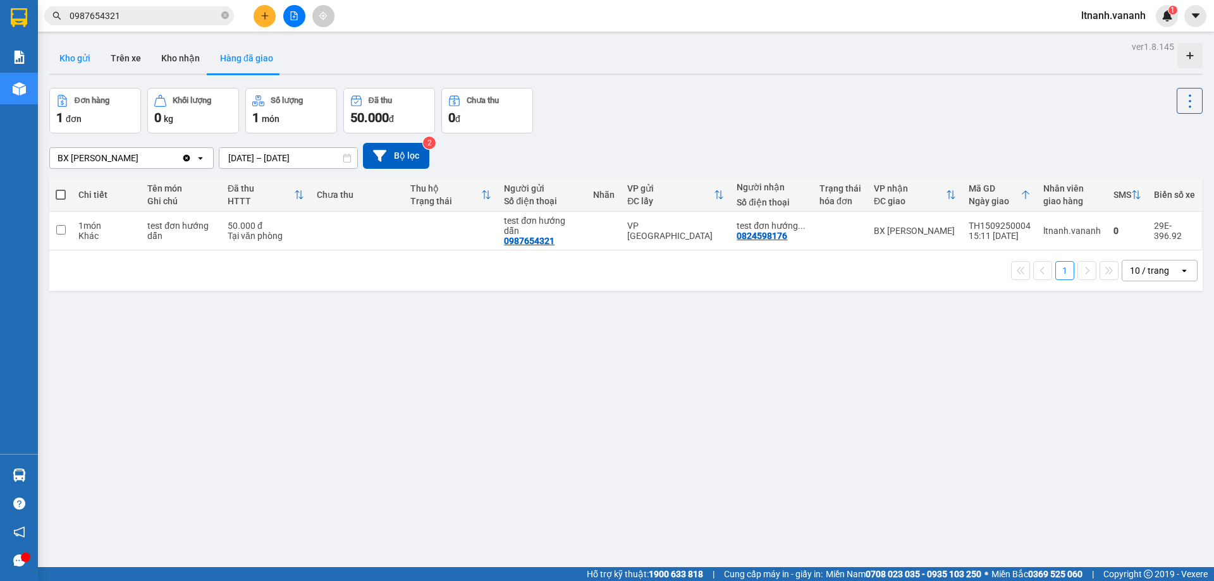
click at [78, 61] on button "Kho gửi" at bounding box center [74, 58] width 51 height 30
